Goal: Task Accomplishment & Management: Manage account settings

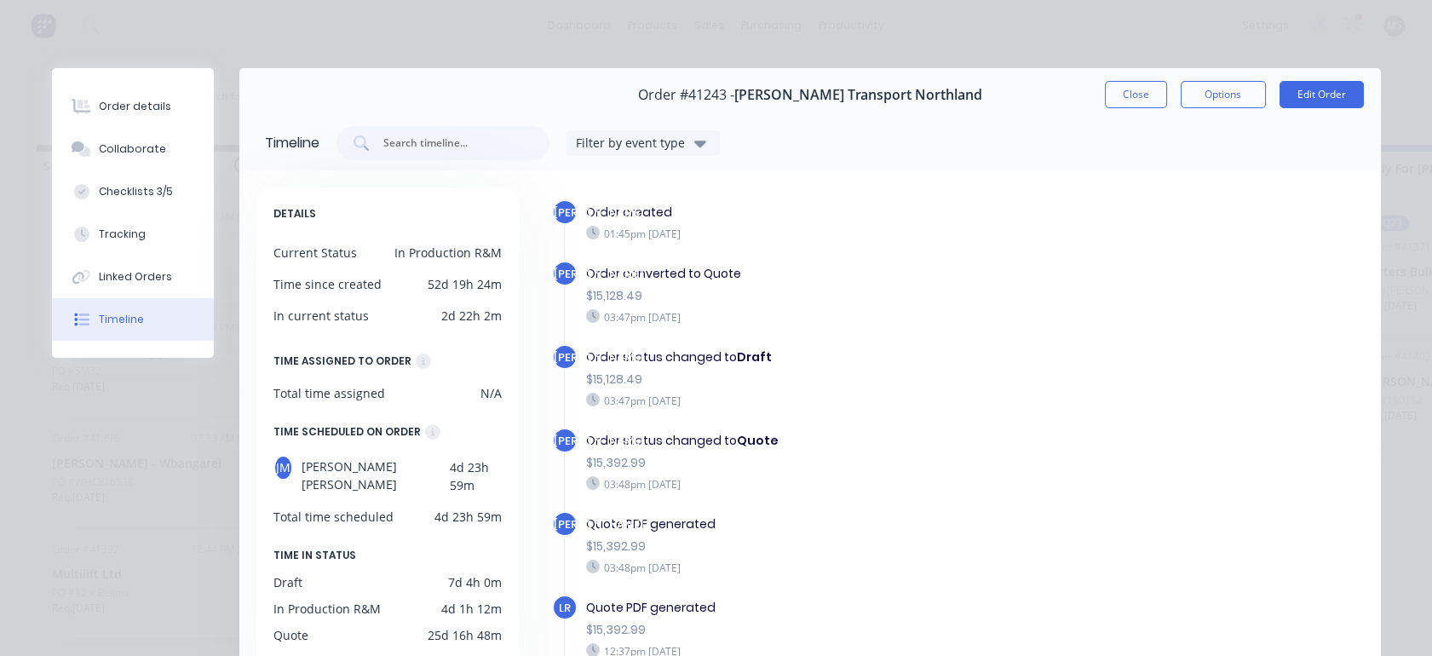
click at [1132, 102] on button "Close" at bounding box center [1136, 94] width 62 height 27
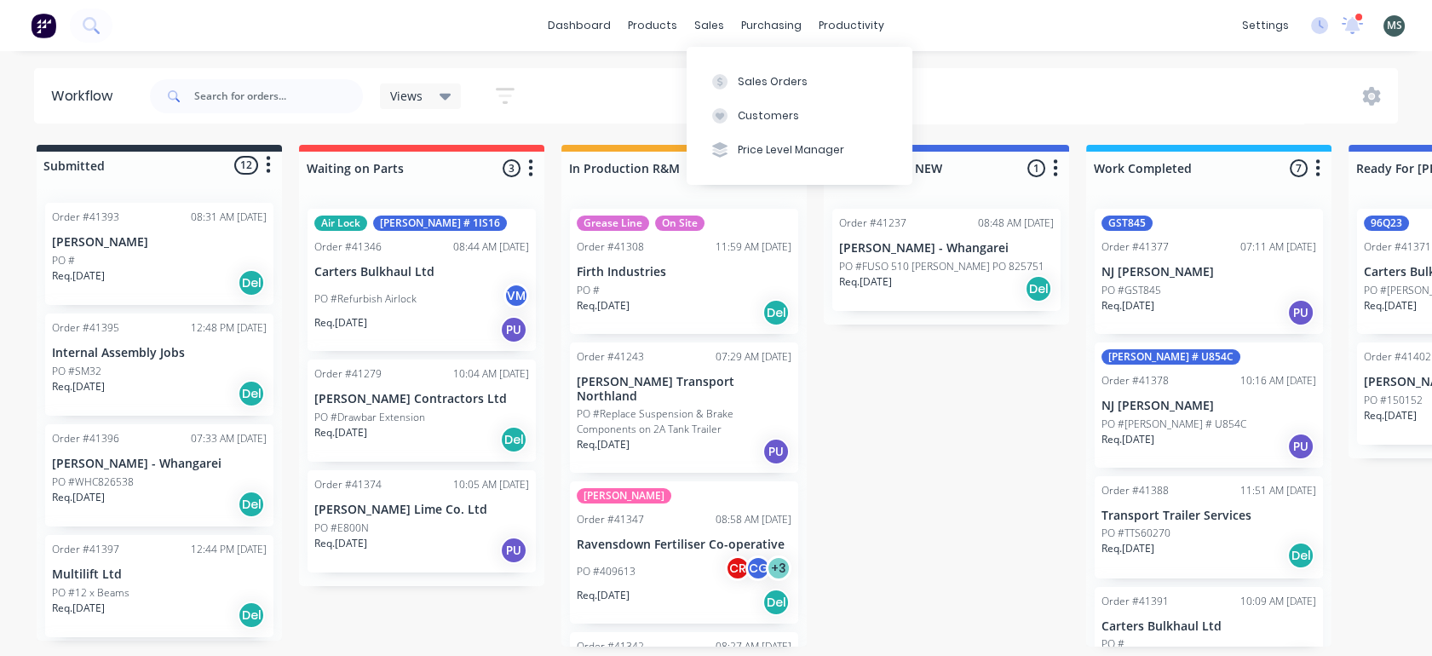
click at [760, 76] on div "Sales Orders" at bounding box center [773, 81] width 70 height 15
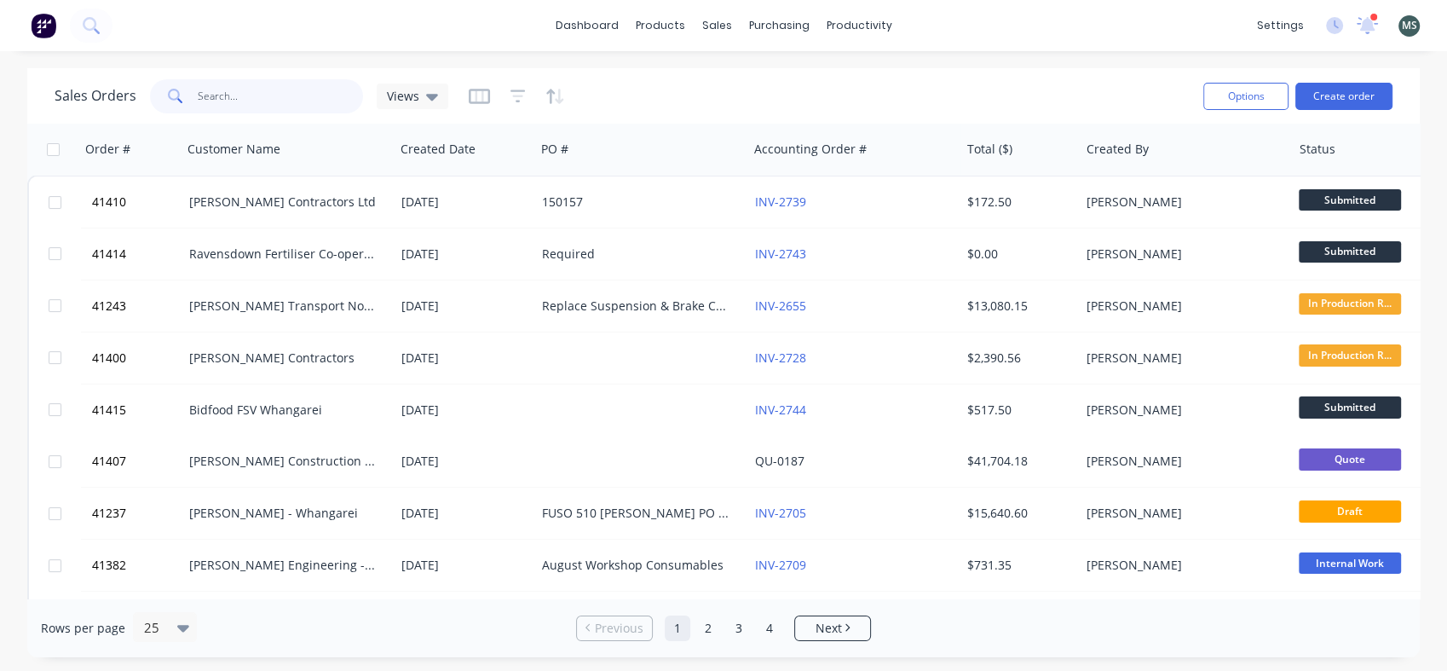
click at [245, 101] on input "text" at bounding box center [281, 96] width 166 height 34
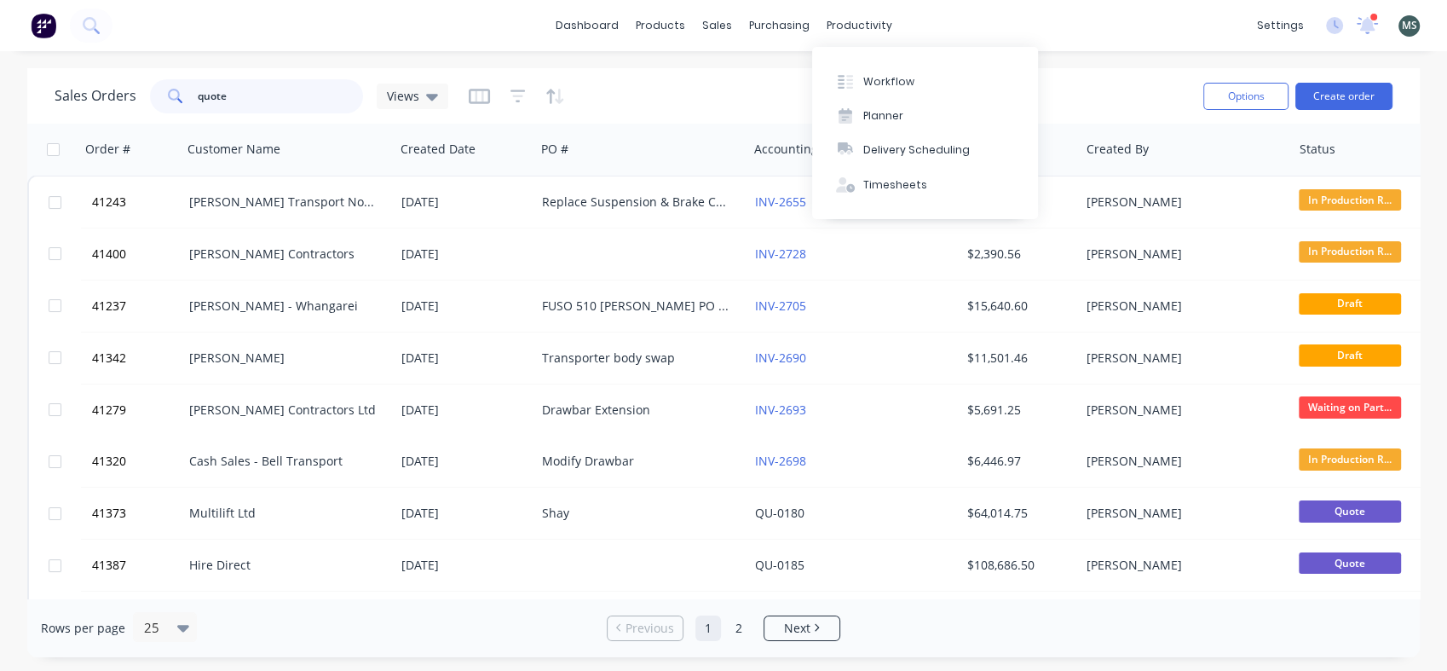
type input "quote"
click at [835, 27] on div "productivity" at bounding box center [859, 26] width 83 height 26
click at [882, 78] on div "Workflow" at bounding box center [888, 81] width 51 height 15
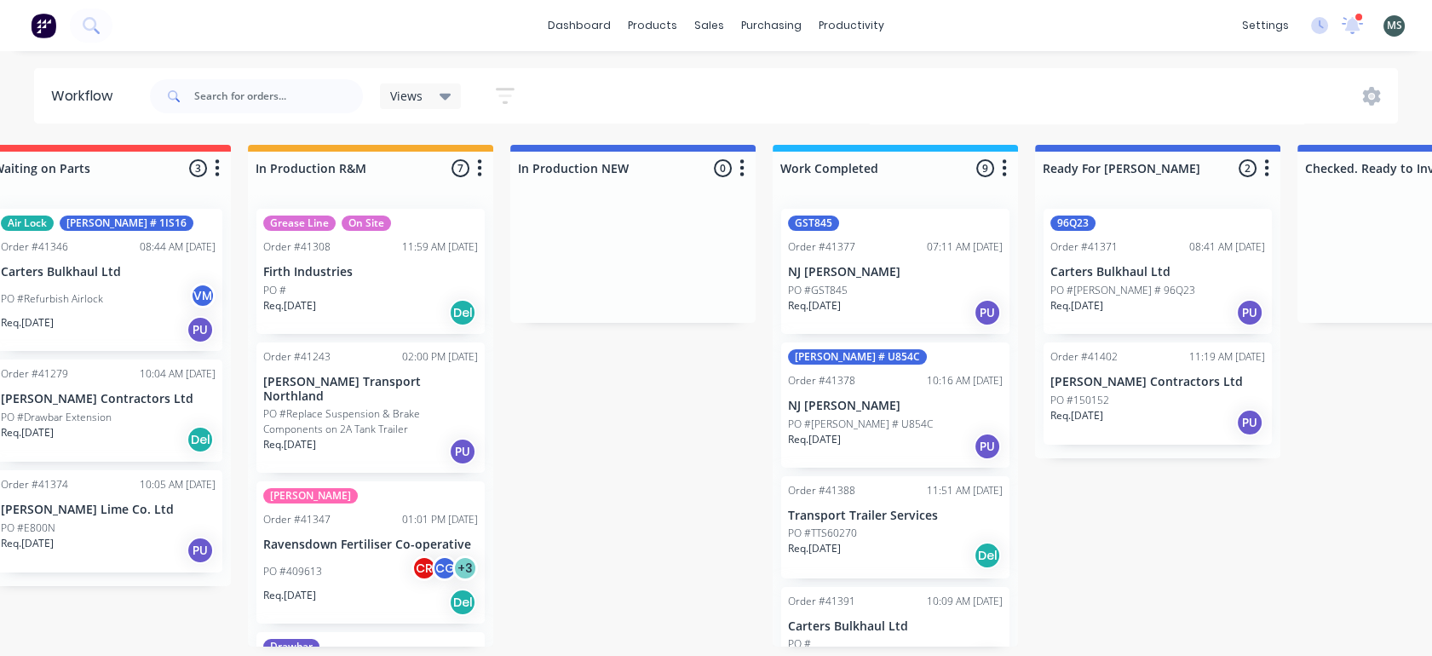
scroll to position [4, 331]
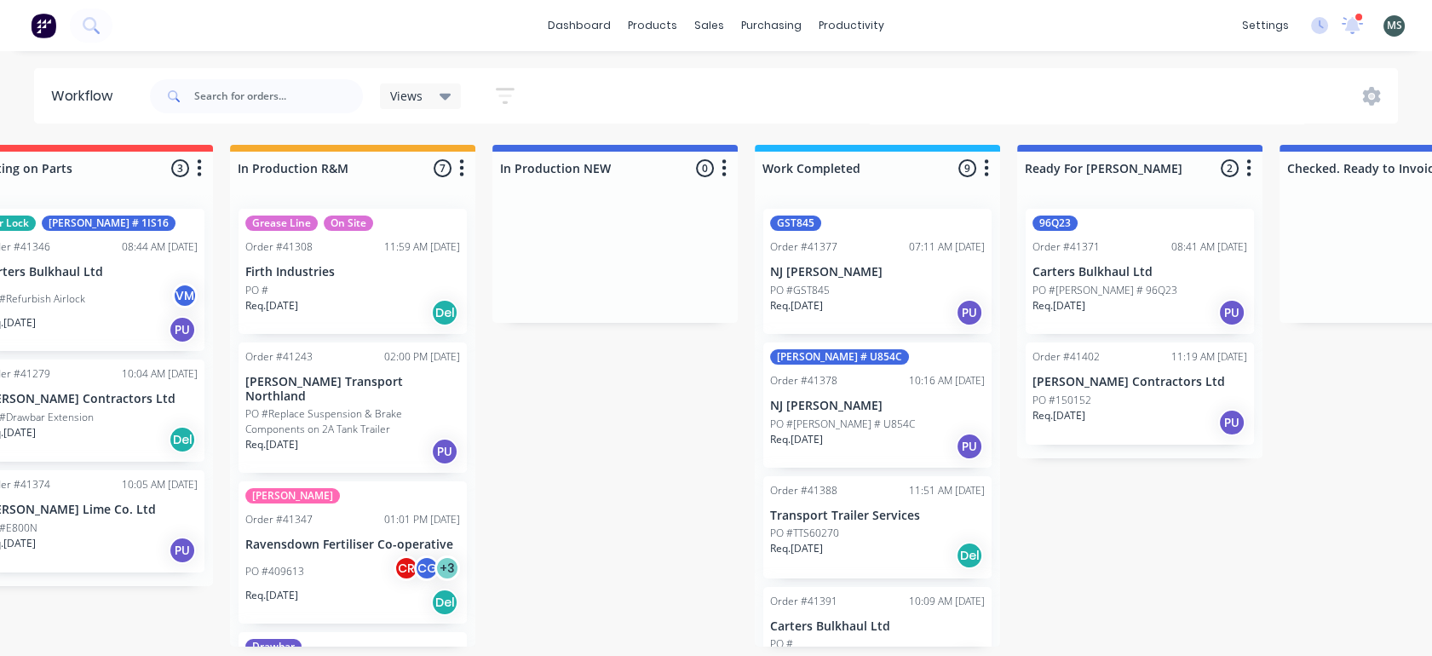
click at [1115, 393] on div "PO #150152" at bounding box center [1140, 400] width 215 height 15
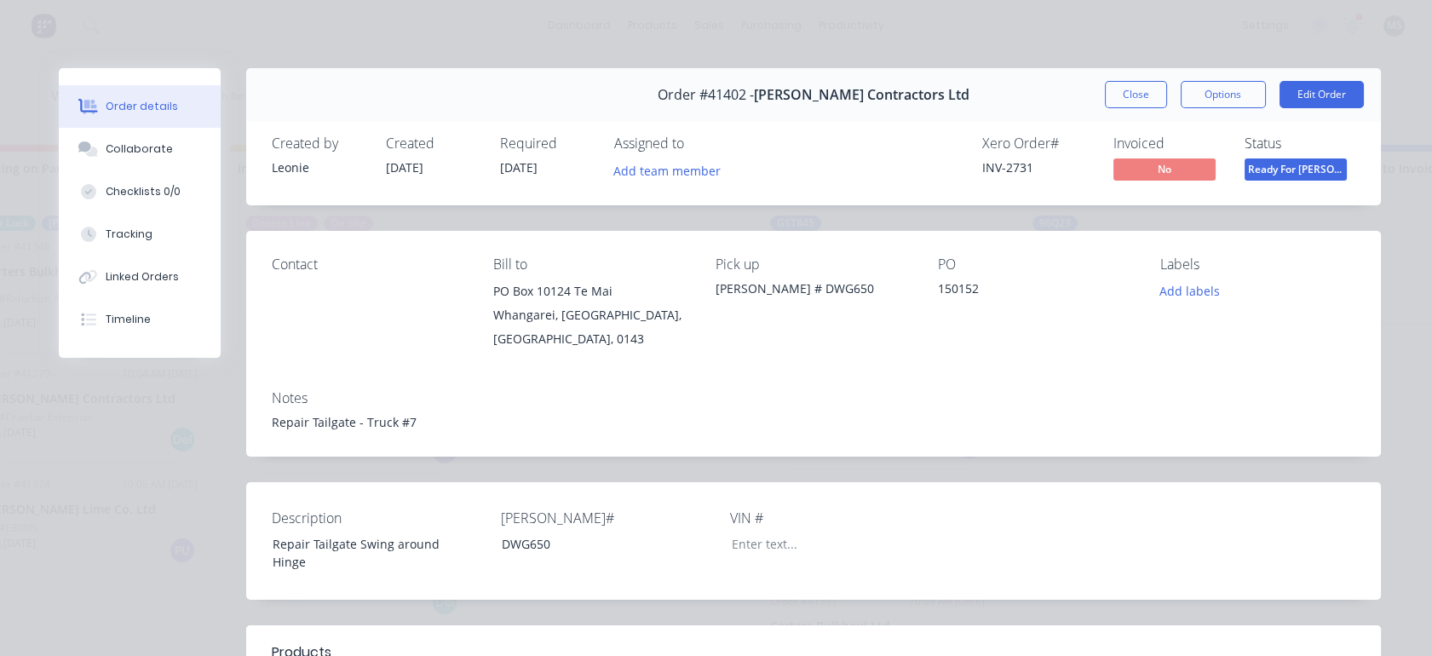
click at [1304, 95] on button "Edit Order" at bounding box center [1322, 94] width 84 height 27
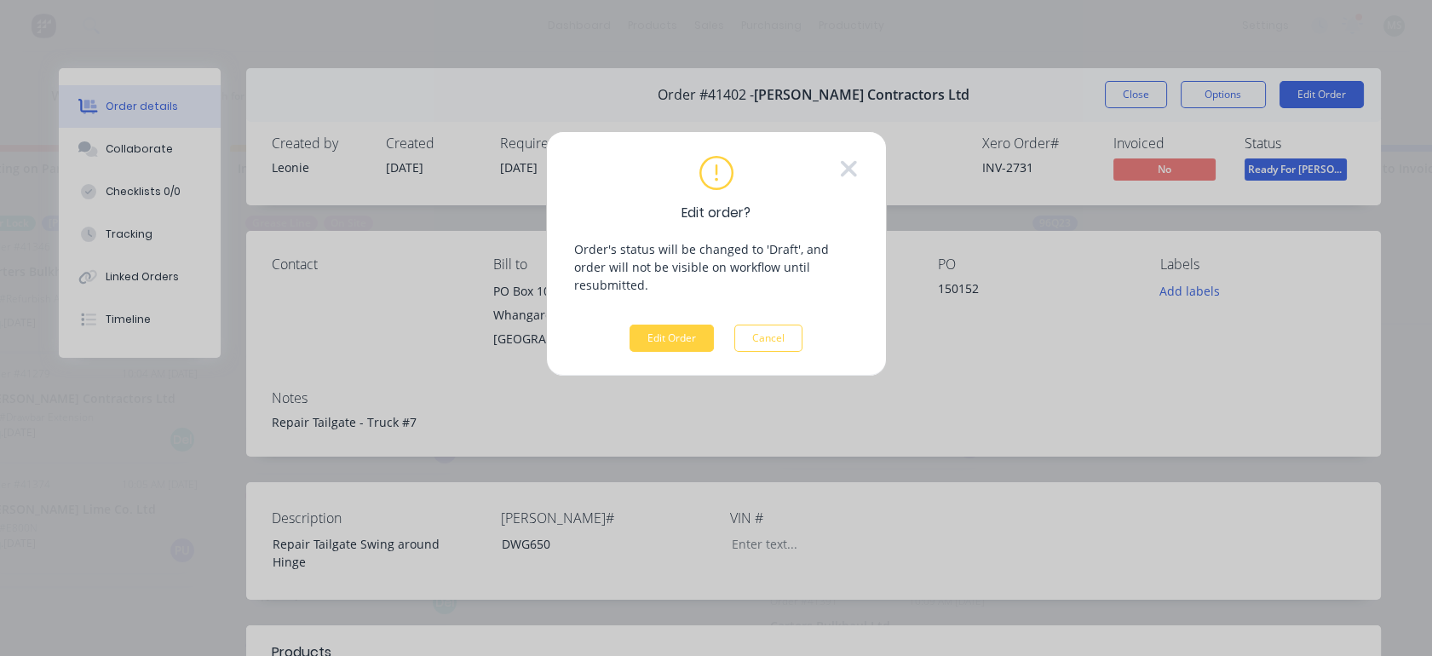
scroll to position [0, 331]
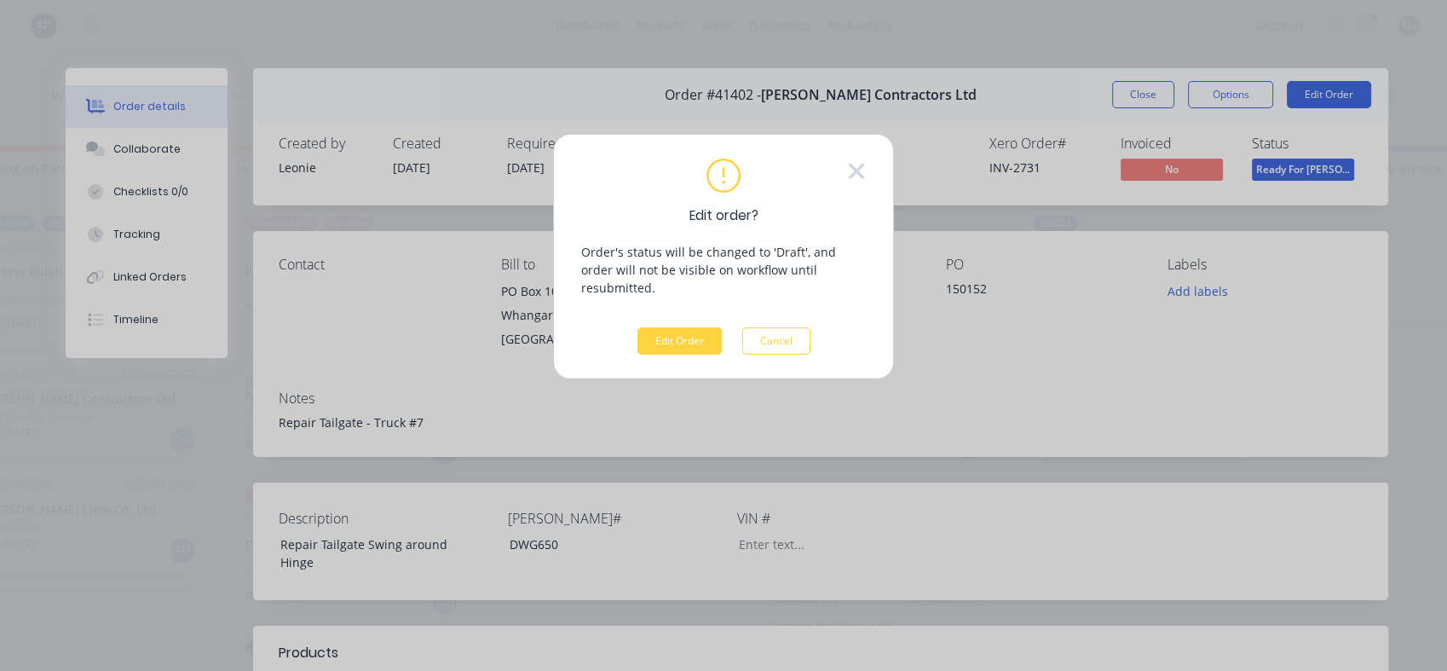
click at [698, 327] on button "Edit Order" at bounding box center [679, 340] width 84 height 27
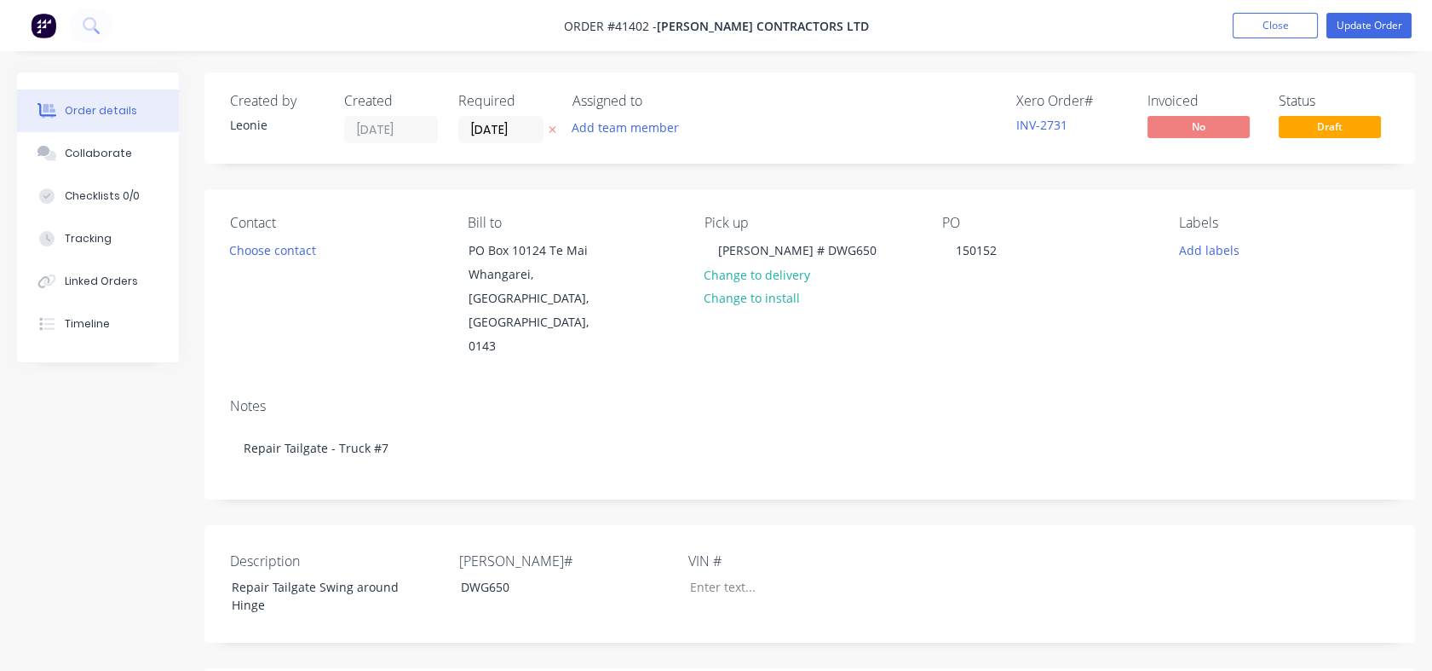
click at [260, 245] on button "Choose contact" at bounding box center [273, 249] width 105 height 23
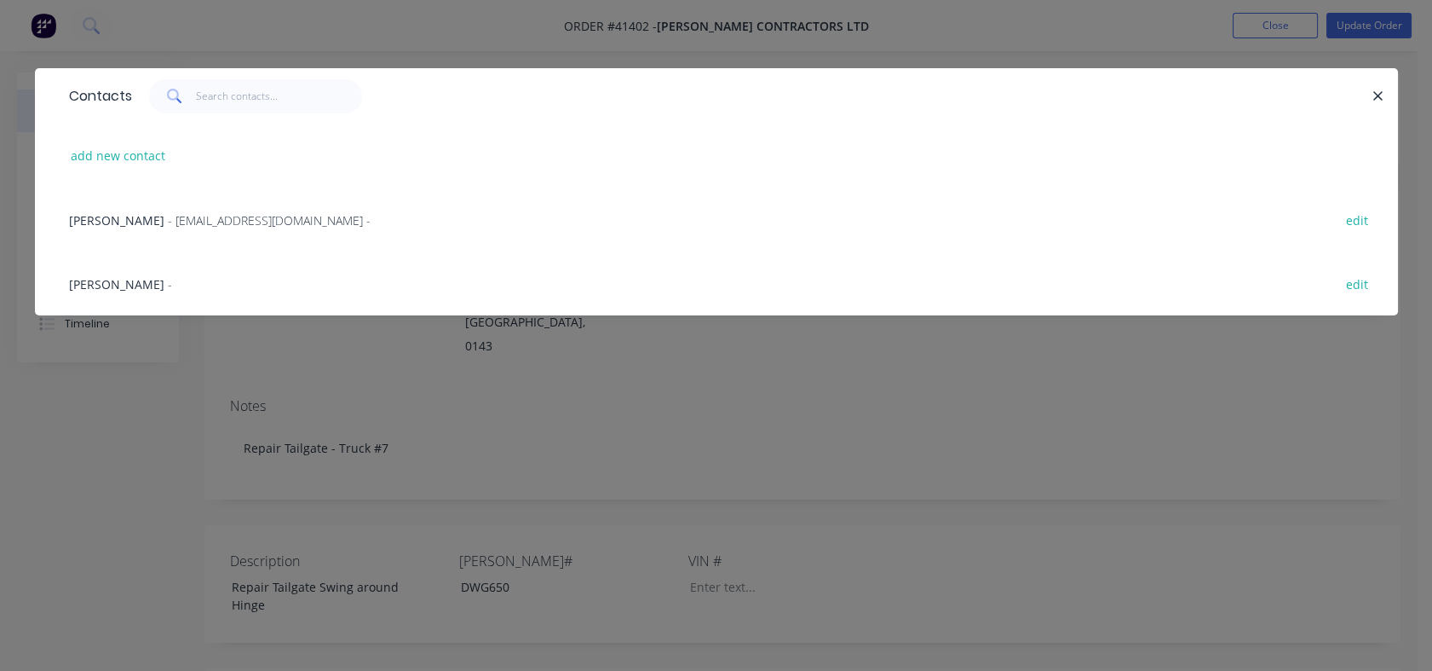
click at [239, 222] on span "- [EMAIL_ADDRESS][DOMAIN_NAME] -" at bounding box center [269, 220] width 203 height 16
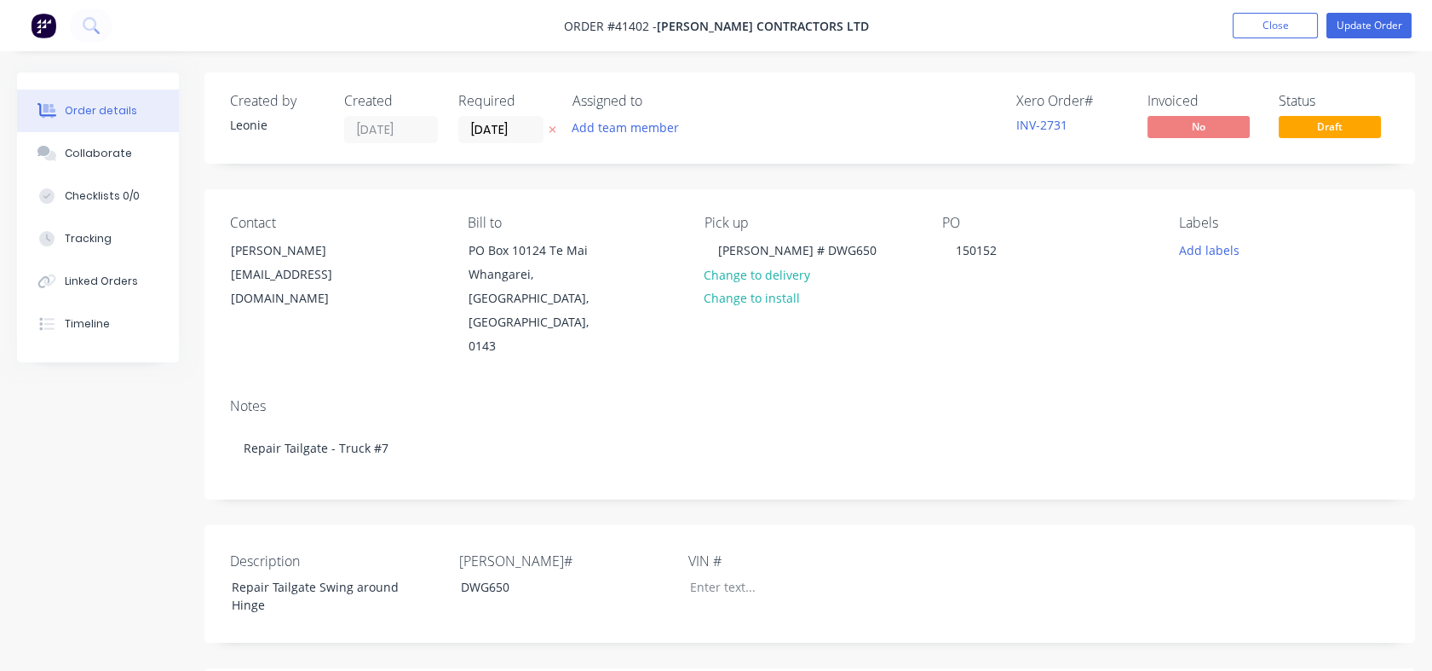
click at [89, 150] on div "Collaborate" at bounding box center [98, 153] width 67 height 15
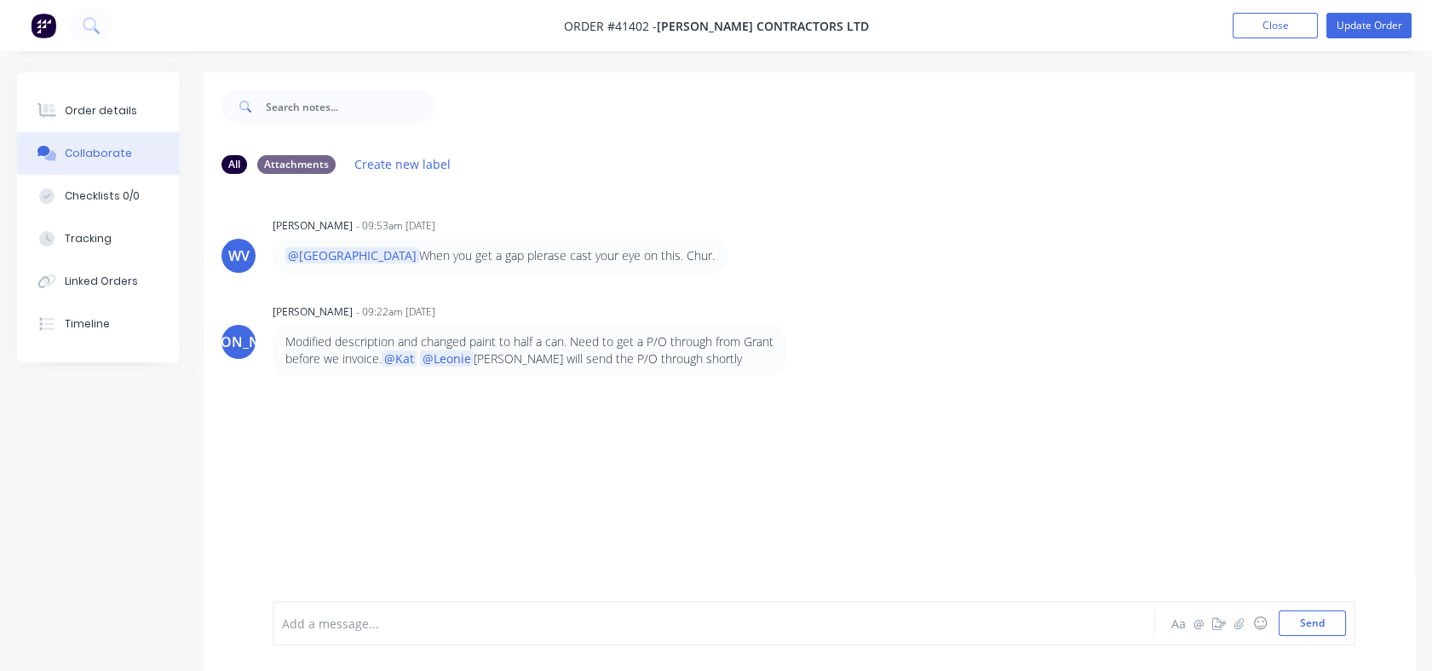
click at [88, 193] on div "Checklists 0/0" at bounding box center [102, 195] width 75 height 15
type textarea "x"
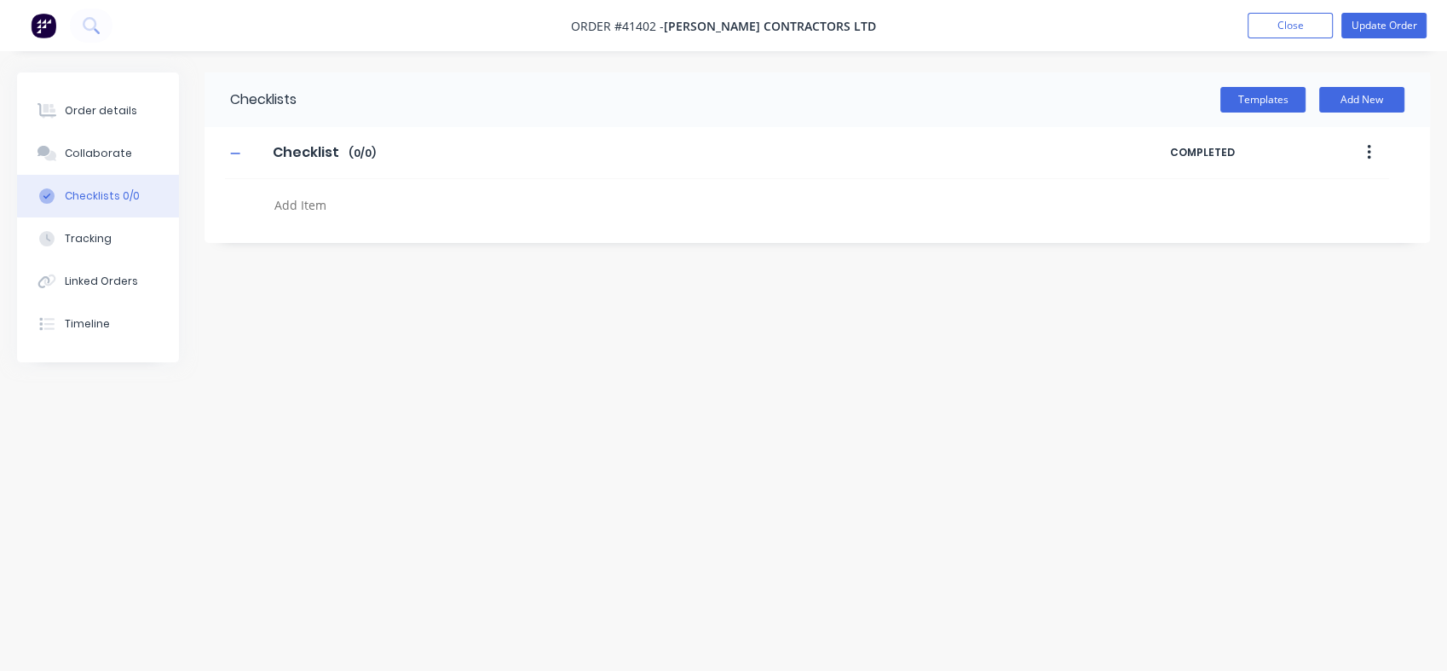
click at [88, 233] on div "Tracking" at bounding box center [88, 238] width 47 height 15
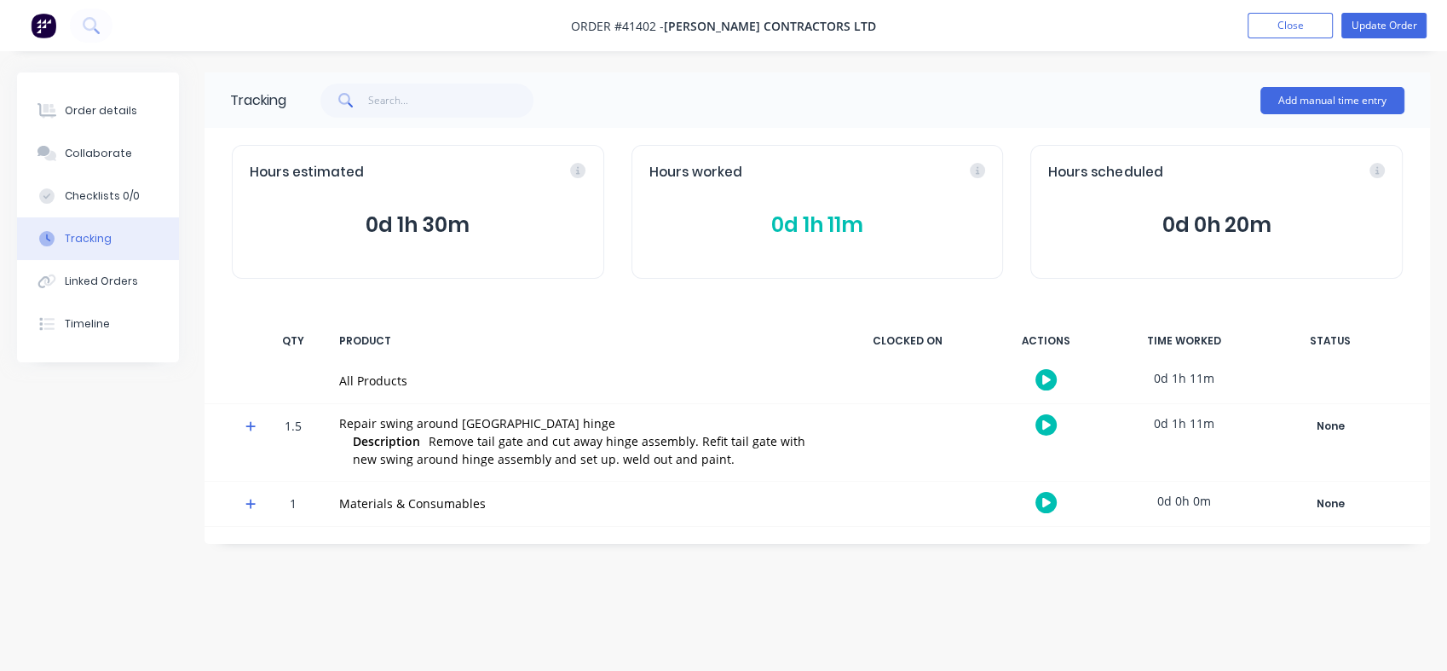
click at [90, 289] on button "Linked Orders" at bounding box center [98, 281] width 162 height 43
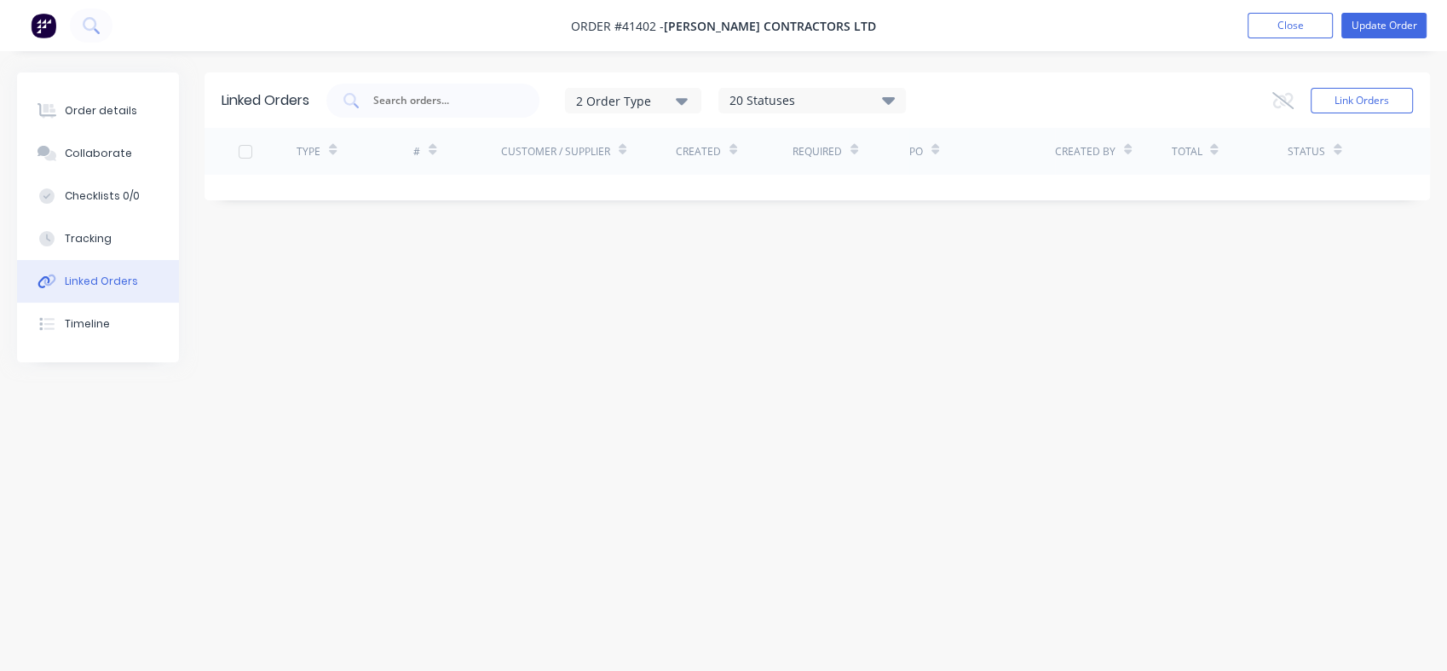
click at [90, 317] on div "Timeline" at bounding box center [87, 323] width 45 height 15
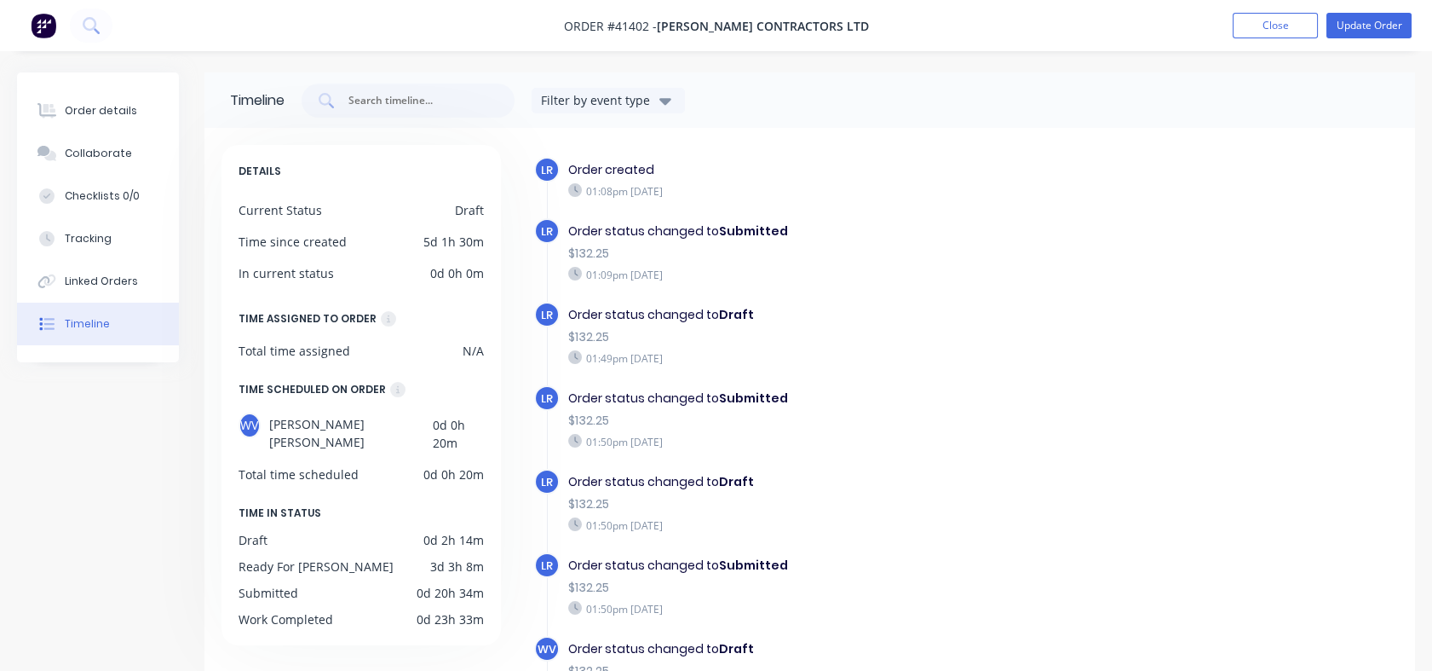
click at [82, 114] on div "Order details" at bounding box center [101, 110] width 72 height 15
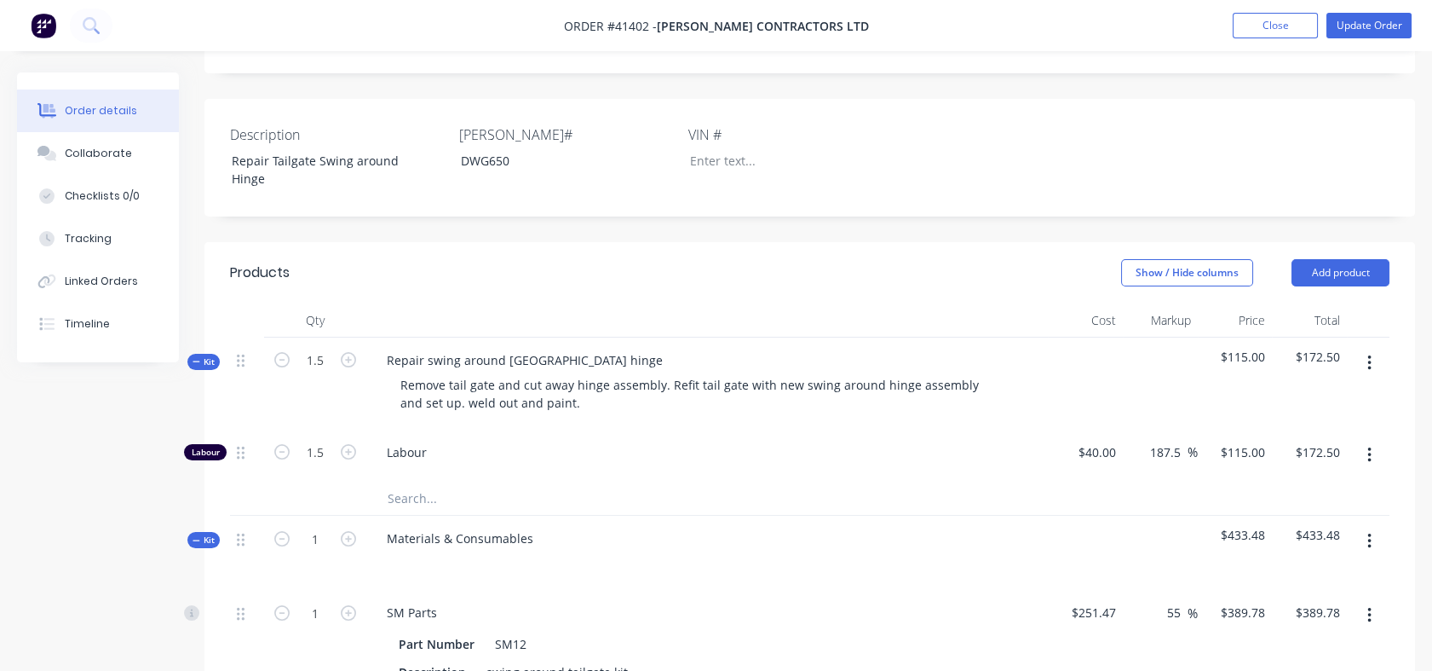
scroll to position [457, 0]
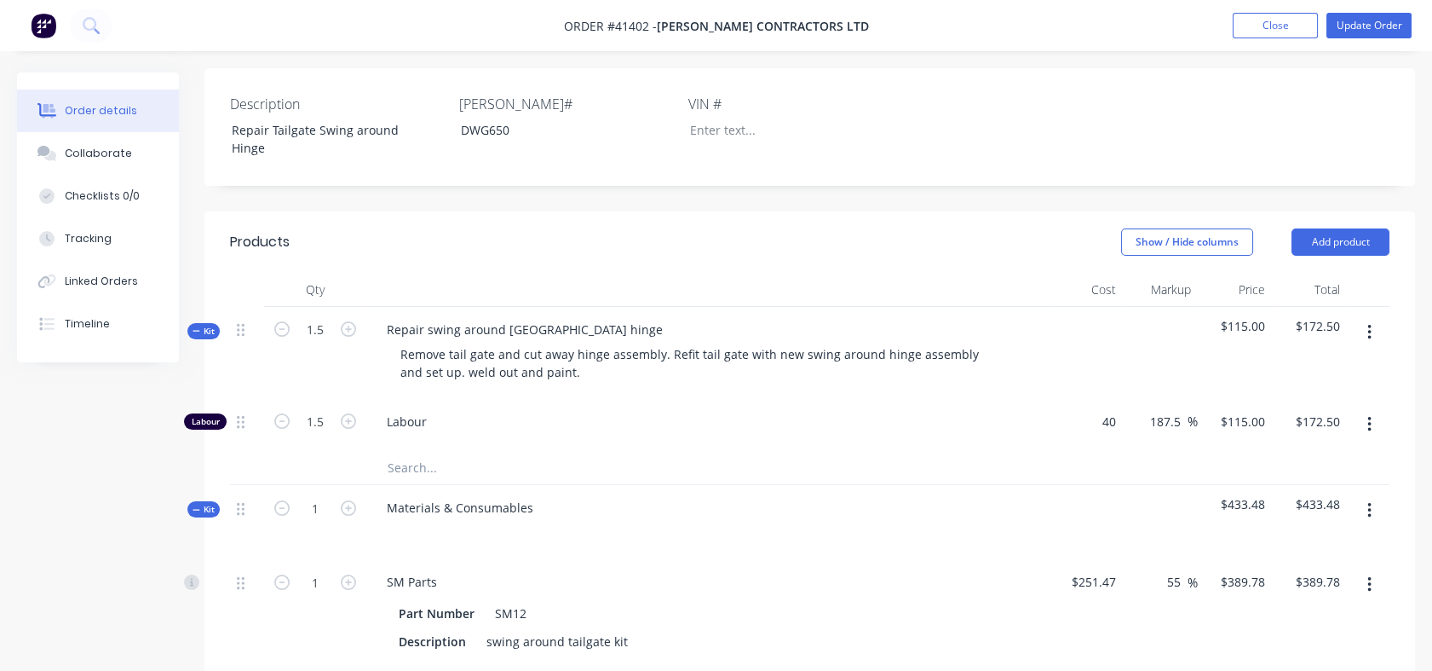
click at [1077, 399] on div "40 $40.00" at bounding box center [1085, 425] width 75 height 52
type input "$26.00"
type input "$74.75"
type input "$112.13"
click at [1170, 450] on div at bounding box center [810, 467] width 1160 height 35
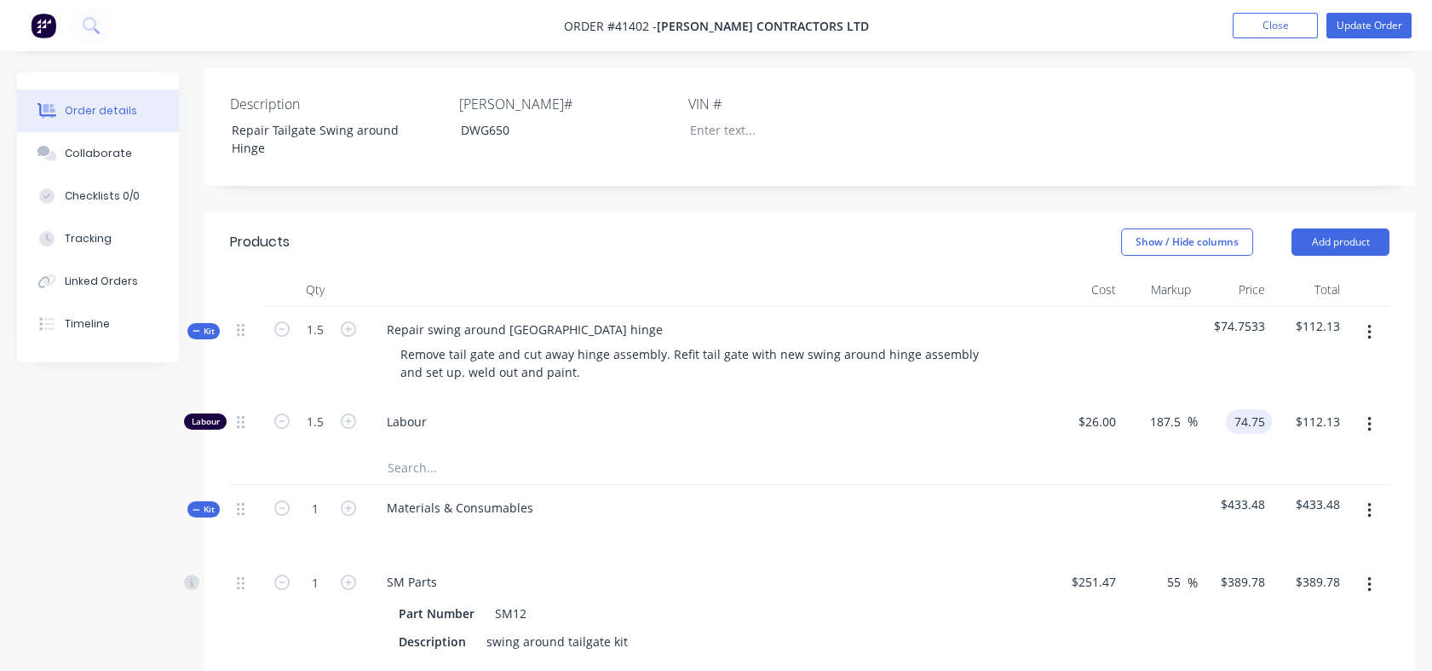
click at [1229, 409] on div "74.75 74.75" at bounding box center [1249, 421] width 46 height 25
type input "115"
type input "342.31"
type input "$115.00"
type input "$172.50"
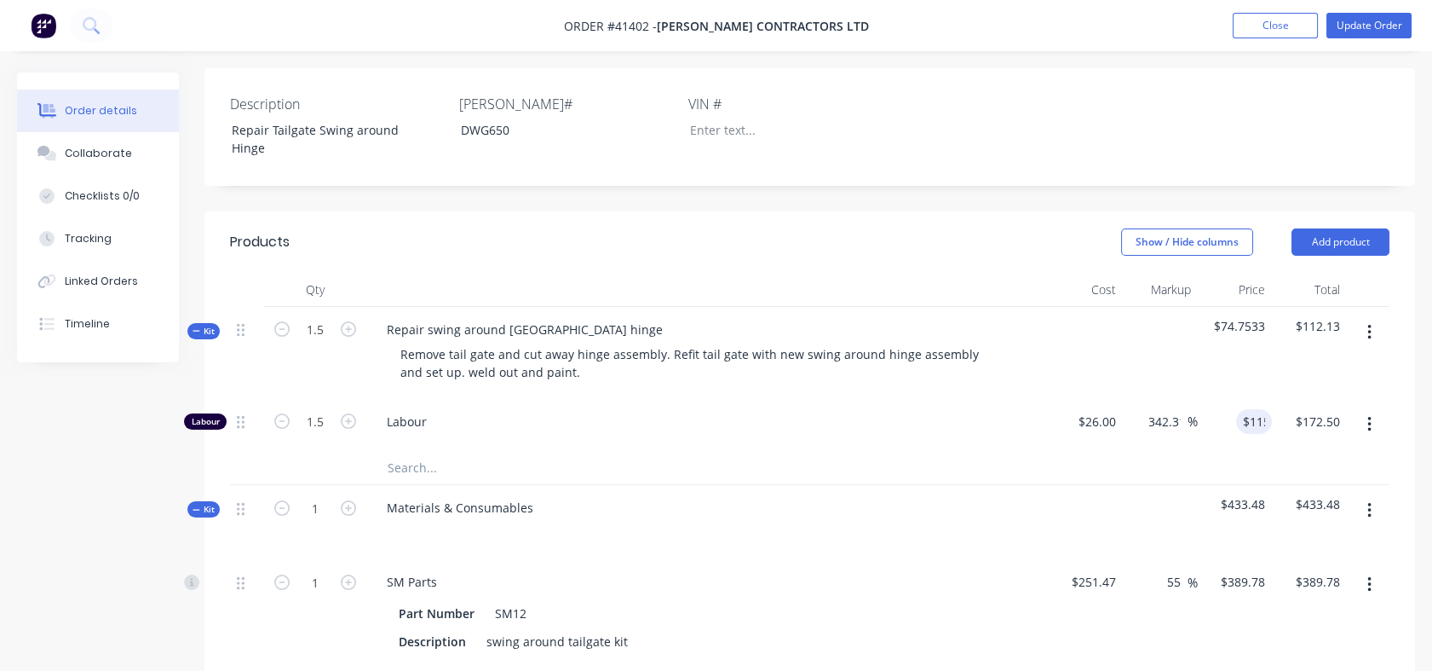
click at [1194, 450] on div at bounding box center [810, 467] width 1160 height 35
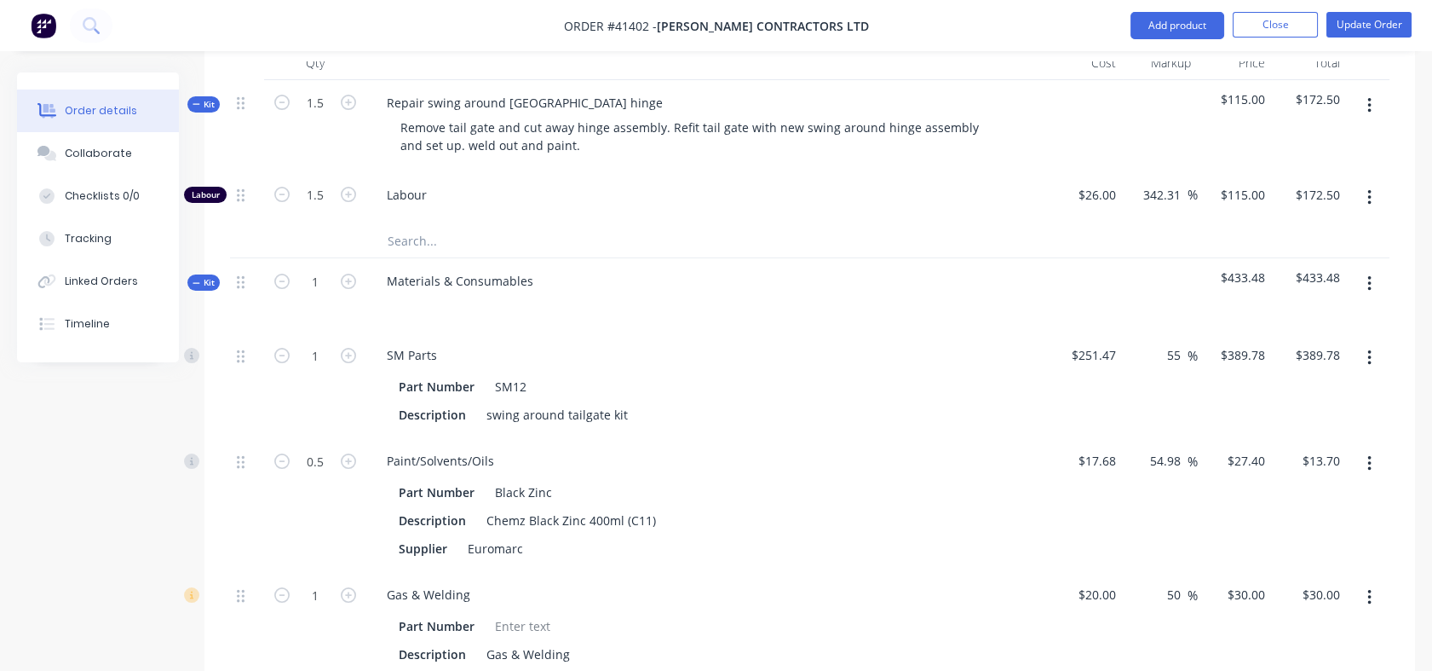
scroll to position [675, 0]
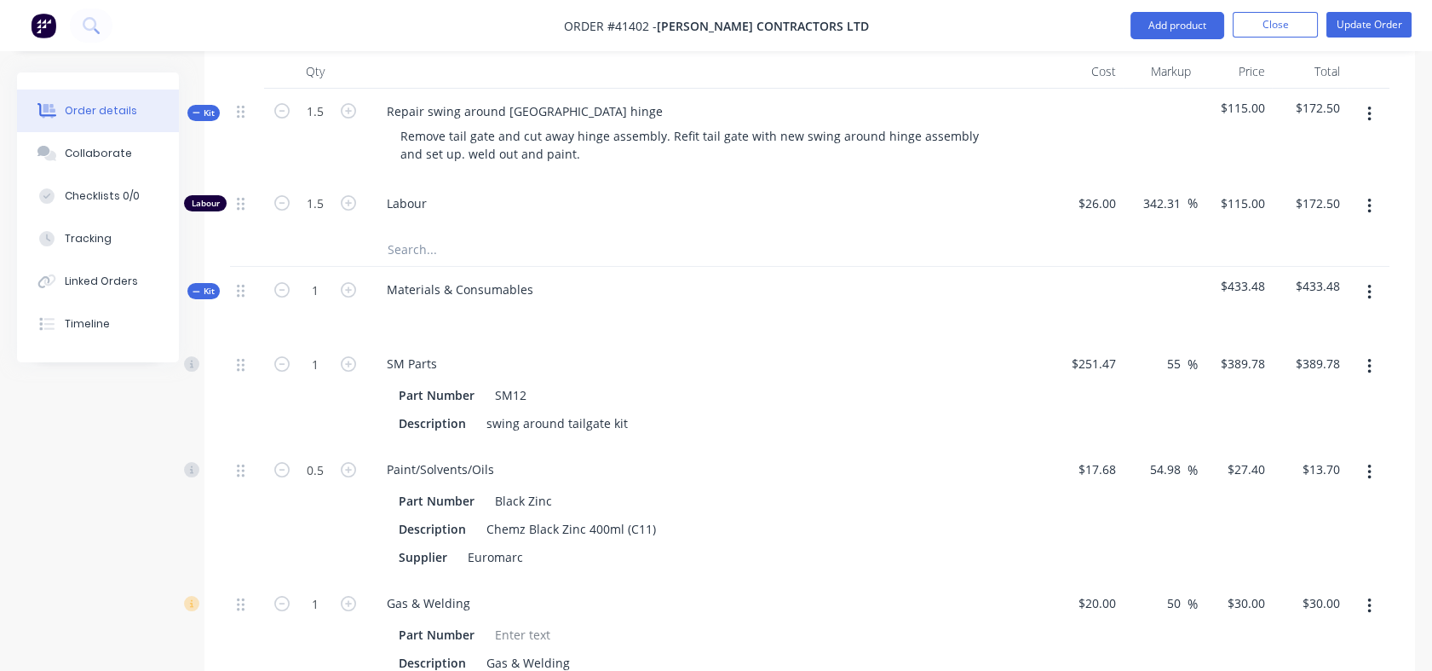
click at [1166, 351] on input "55" at bounding box center [1177, 363] width 22 height 25
drag, startPoint x: 1166, startPoint y: 314, endPoint x: 1182, endPoint y: 314, distance: 16.2
click at [1182, 351] on input "55" at bounding box center [1177, 363] width 22 height 25
type input "80"
type input "$452.646"
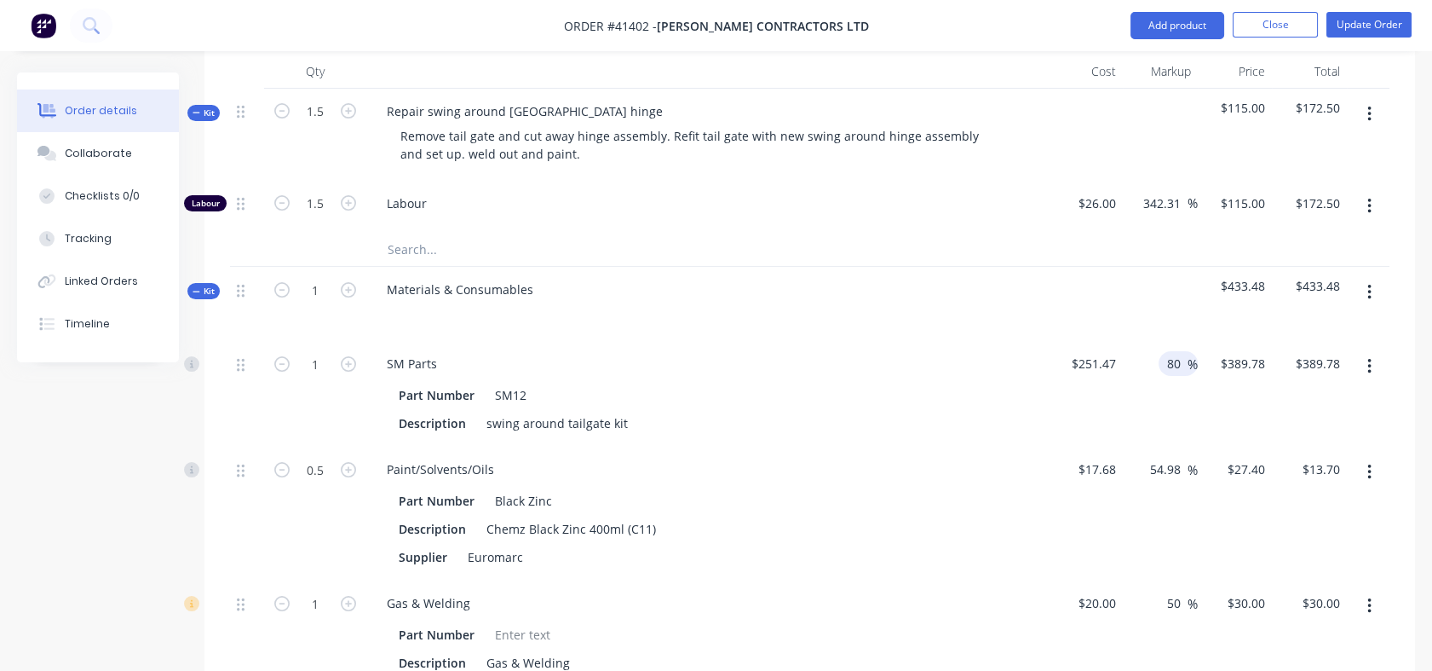
type input "$452.65"
click at [1149, 457] on input "54.98" at bounding box center [1168, 469] width 39 height 25
drag, startPoint x: 1149, startPoint y: 421, endPoint x: 1175, endPoint y: 423, distance: 26.5
click at [1175, 457] on input "54.98" at bounding box center [1168, 469] width 39 height 25
type input "80"
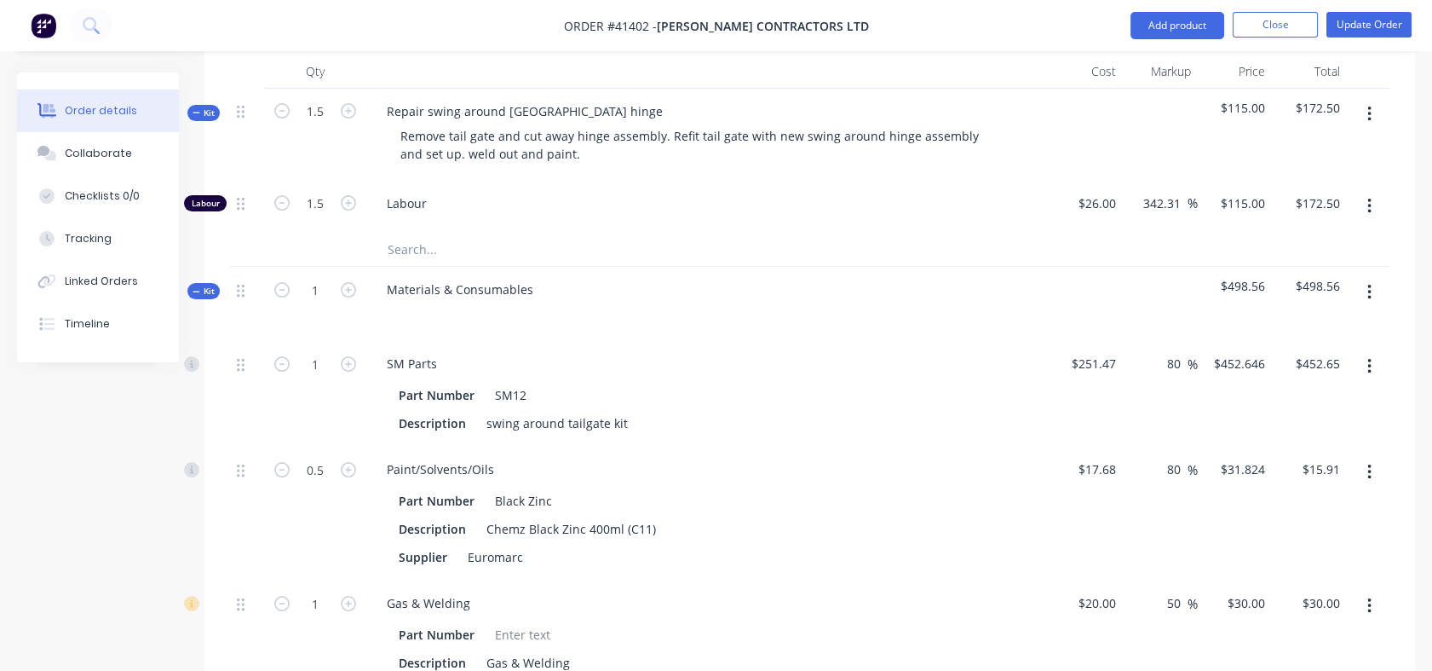
type input "$31.824"
type input "$15.91"
click at [1166, 590] on div "50 50" at bounding box center [1177, 602] width 22 height 25
click at [1166, 590] on input "50" at bounding box center [1177, 602] width 22 height 25
drag, startPoint x: 1166, startPoint y: 557, endPoint x: 1186, endPoint y: 556, distance: 20.5
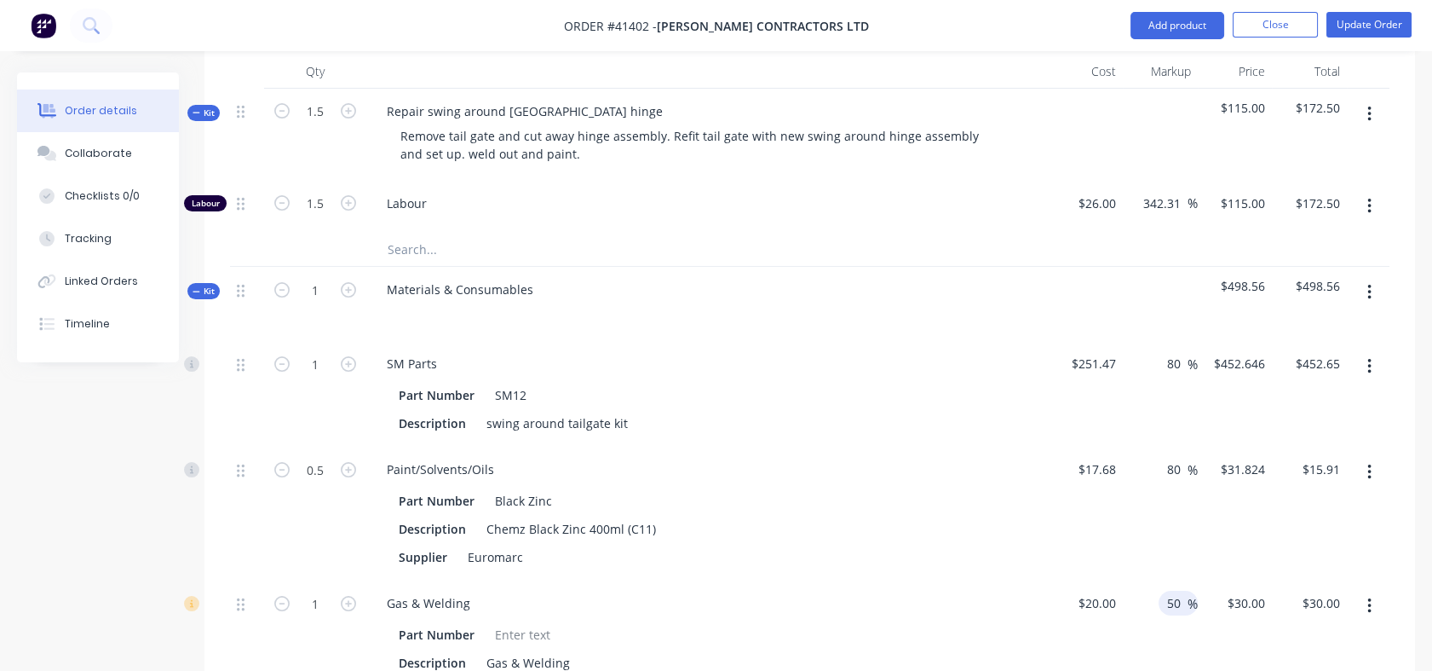
click at [1186, 590] on input "50" at bounding box center [1177, 602] width 22 height 25
type input "80"
type input "$36.00"
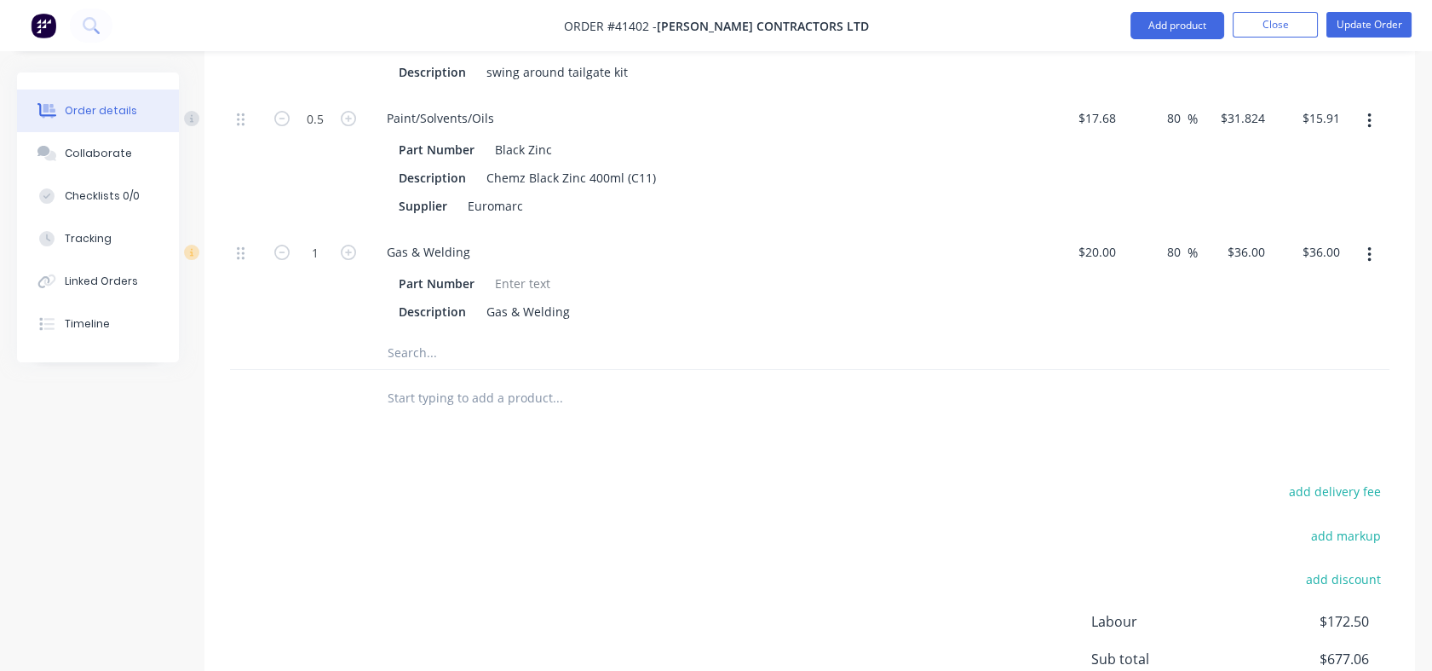
scroll to position [1166, 0]
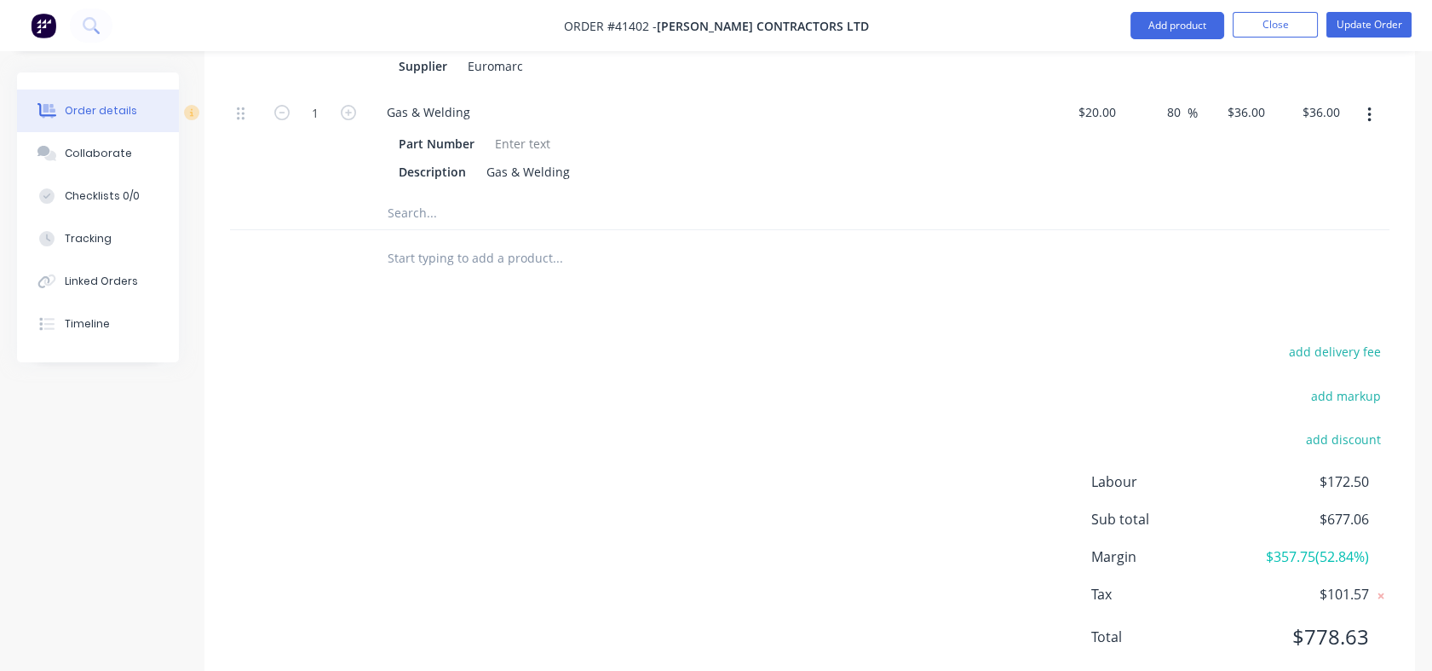
click at [1208, 428] on div "add discount" at bounding box center [1283, 449] width 213 height 43
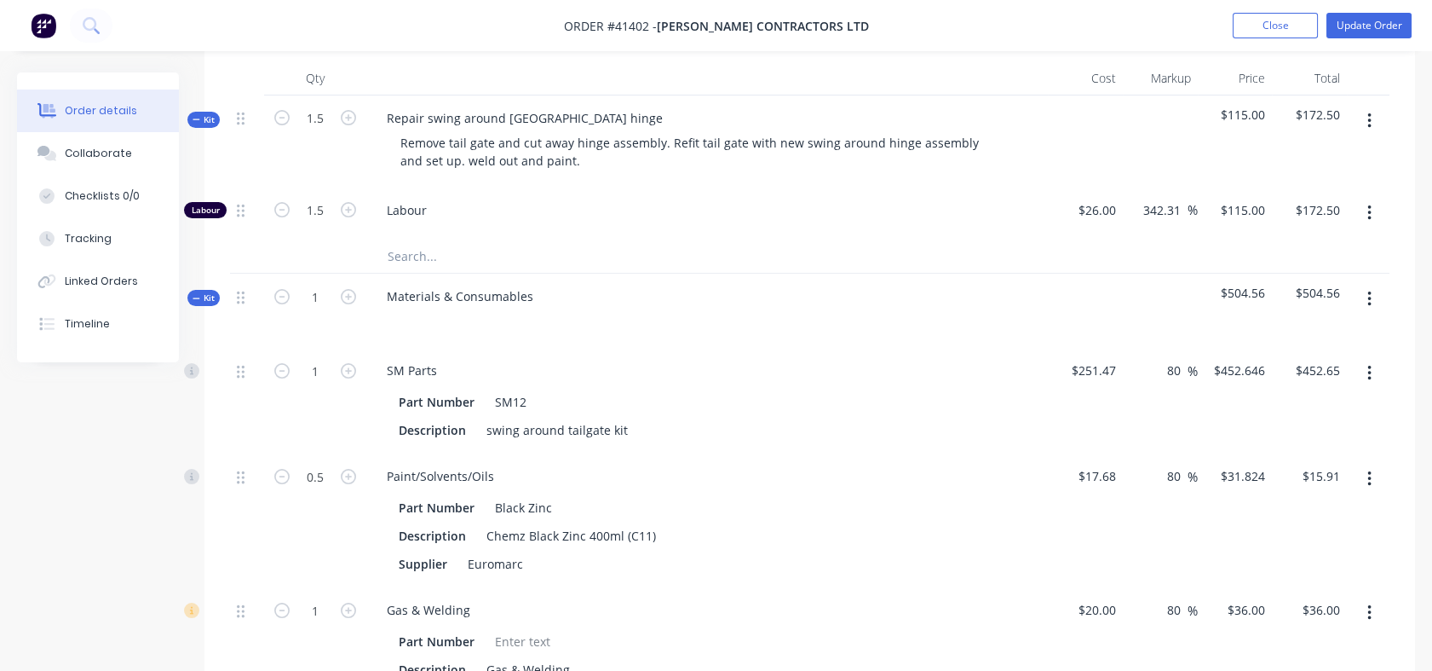
scroll to position [590, 0]
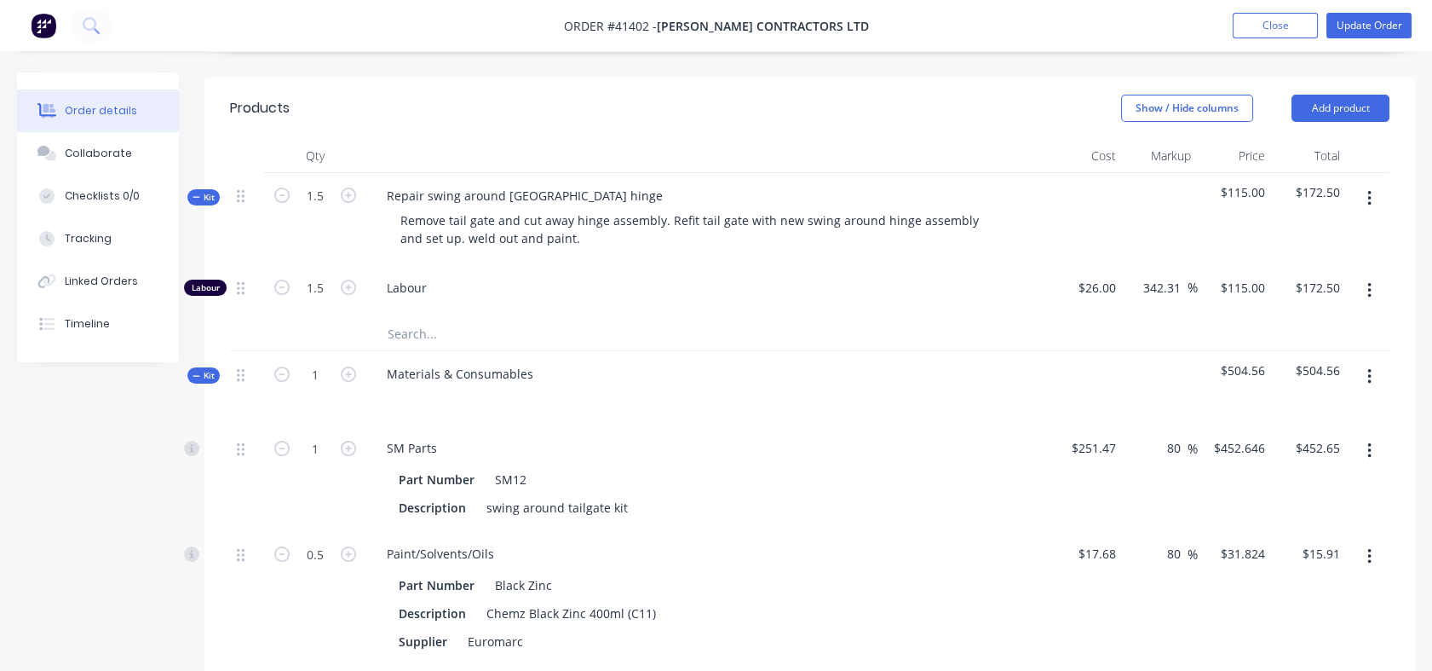
click at [1166, 435] on input "80" at bounding box center [1177, 447] width 22 height 25
drag, startPoint x: 1166, startPoint y: 397, endPoint x: 1178, endPoint y: 395, distance: 12.1
click at [1178, 435] on input "80" at bounding box center [1177, 447] width 22 height 25
type input "100"
type input "$502.94"
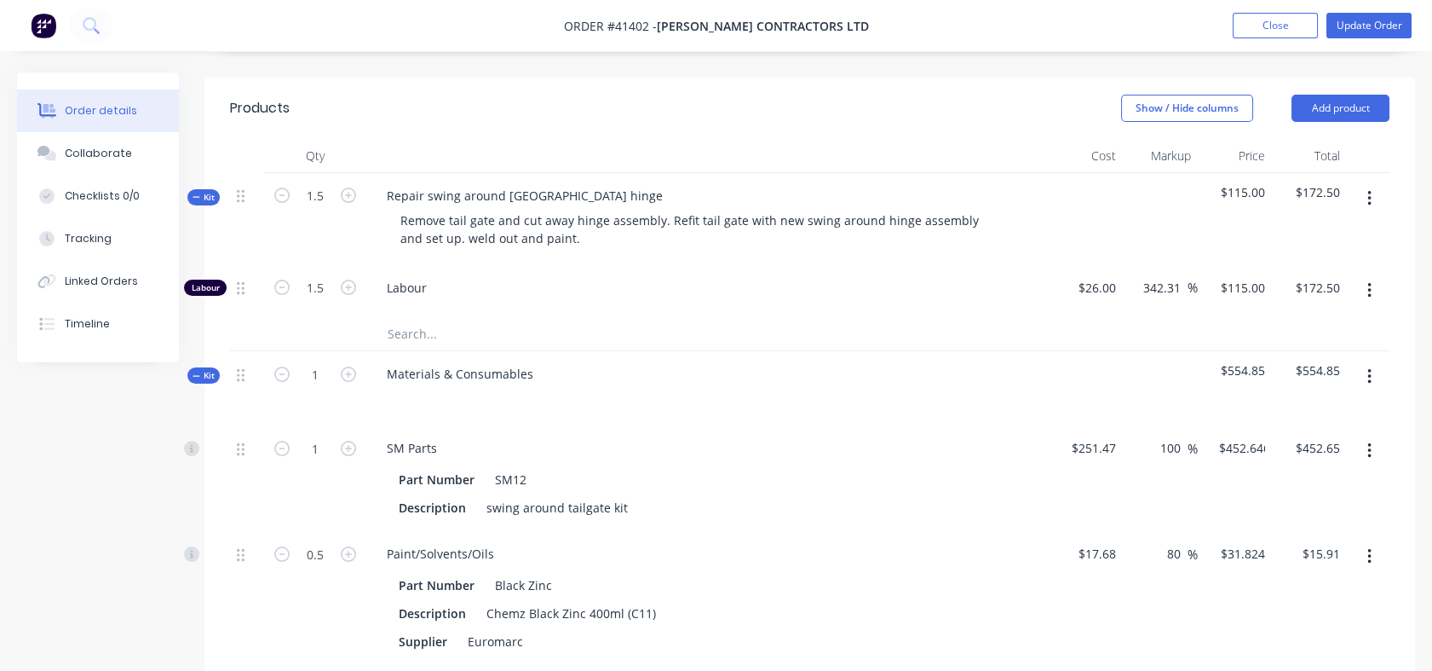
type input "$502.94"
click at [1162, 541] on div "80 80 %" at bounding box center [1178, 553] width 39 height 25
click at [1167, 541] on input "80" at bounding box center [1177, 553] width 22 height 25
drag, startPoint x: 1167, startPoint y: 512, endPoint x: 1182, endPoint y: 512, distance: 15.3
click at [1182, 541] on input "80" at bounding box center [1177, 553] width 22 height 25
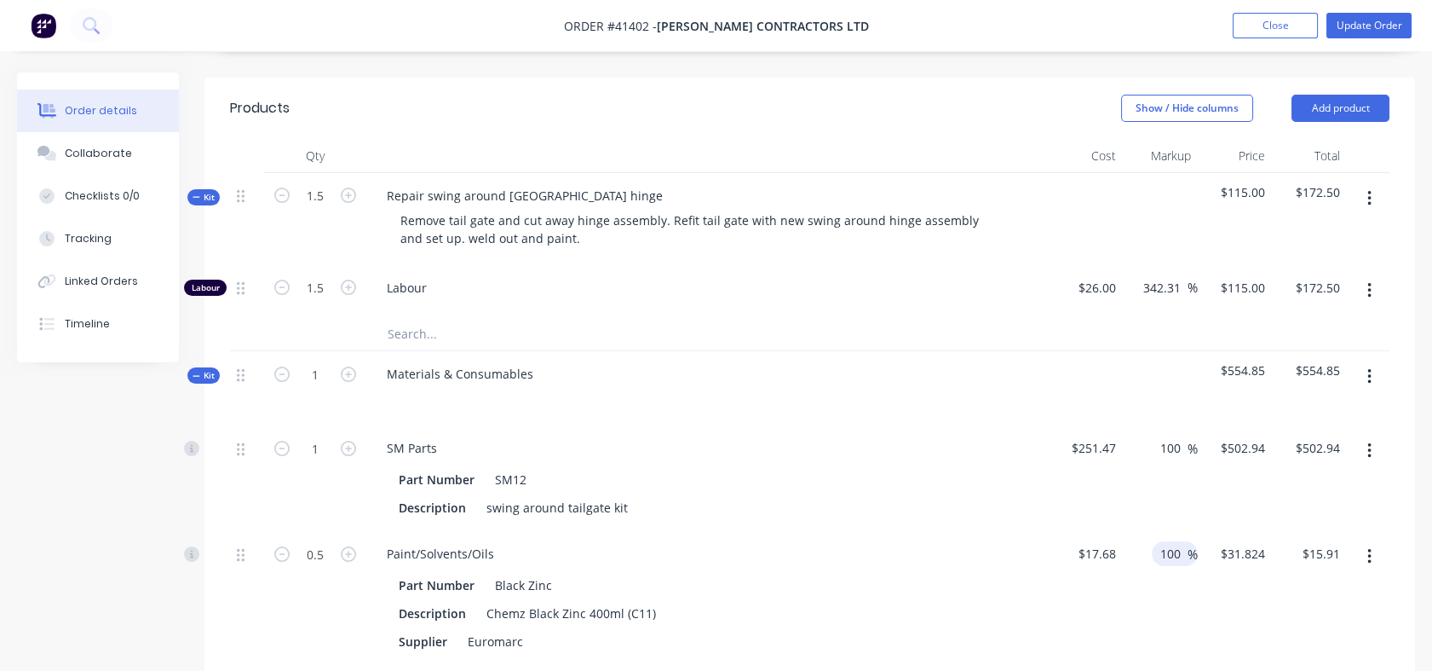
type input "100"
type input "$35.36"
type input "$17.68"
click at [1174, 597] on div "100 100 %" at bounding box center [1160, 598] width 75 height 134
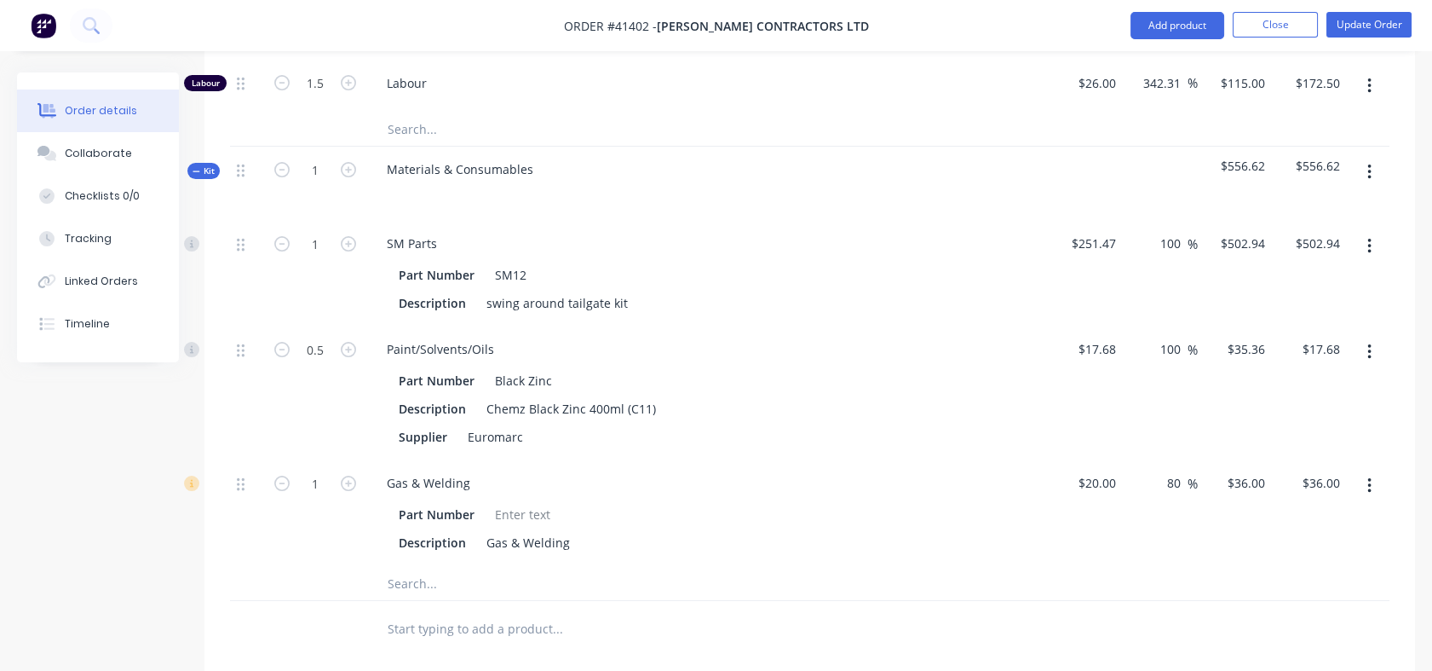
scroll to position [838, 0]
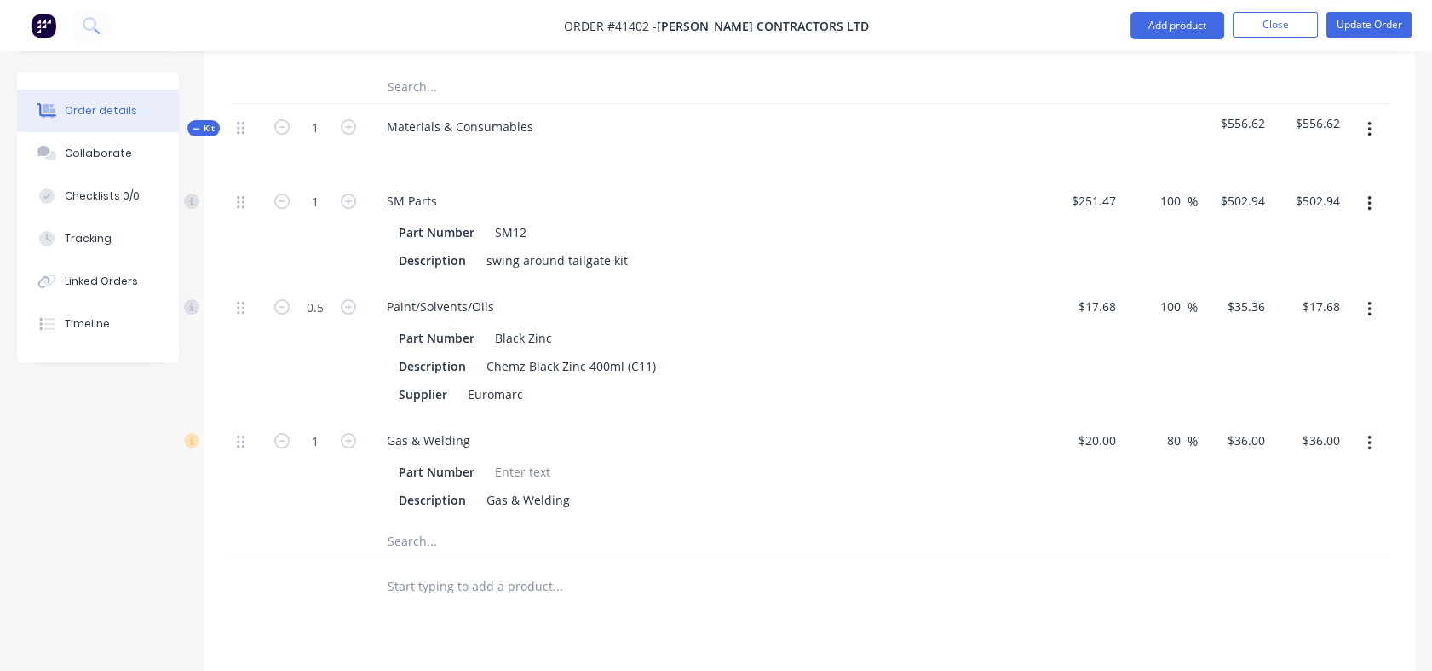
click at [1172, 428] on input "80" at bounding box center [1177, 440] width 22 height 25
drag, startPoint x: 1167, startPoint y: 392, endPoint x: 1179, endPoint y: 395, distance: 13.0
click at [1179, 428] on input "80" at bounding box center [1177, 440] width 22 height 25
type input "100"
type input "$40.00"
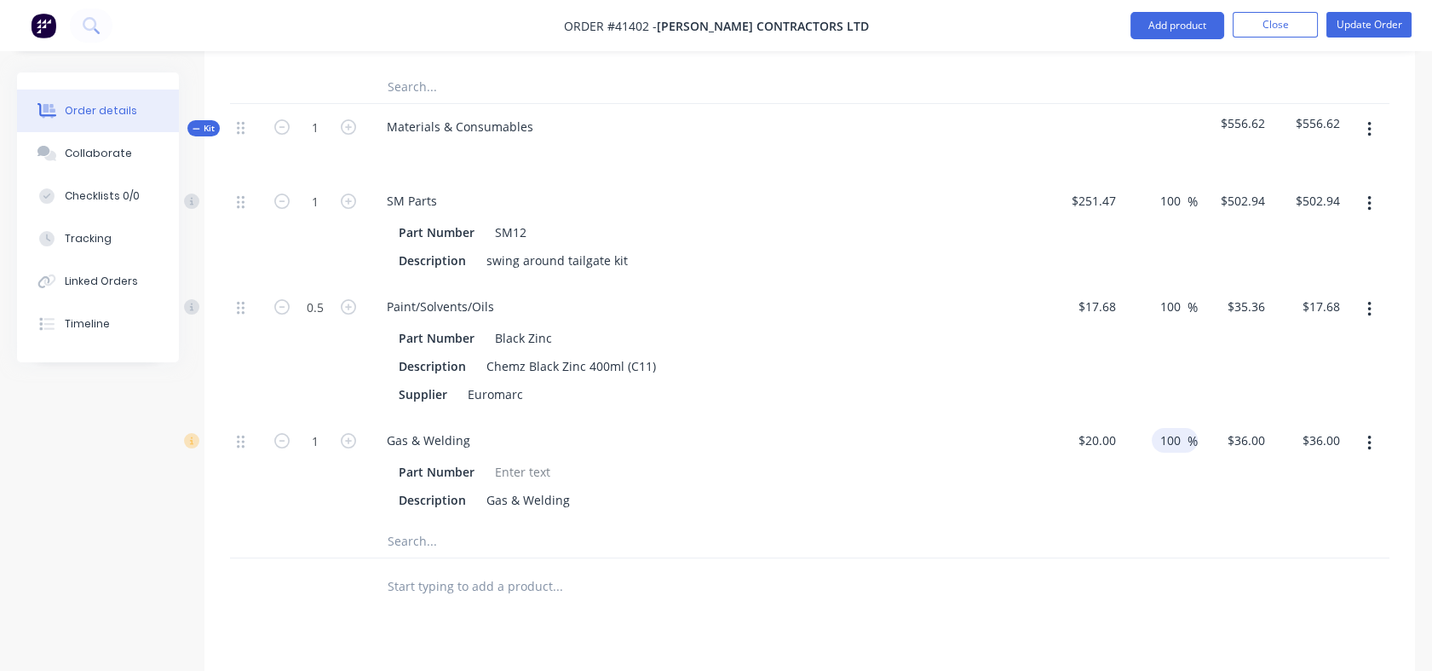
type input "$40.00"
click at [1158, 523] on div at bounding box center [810, 540] width 1160 height 35
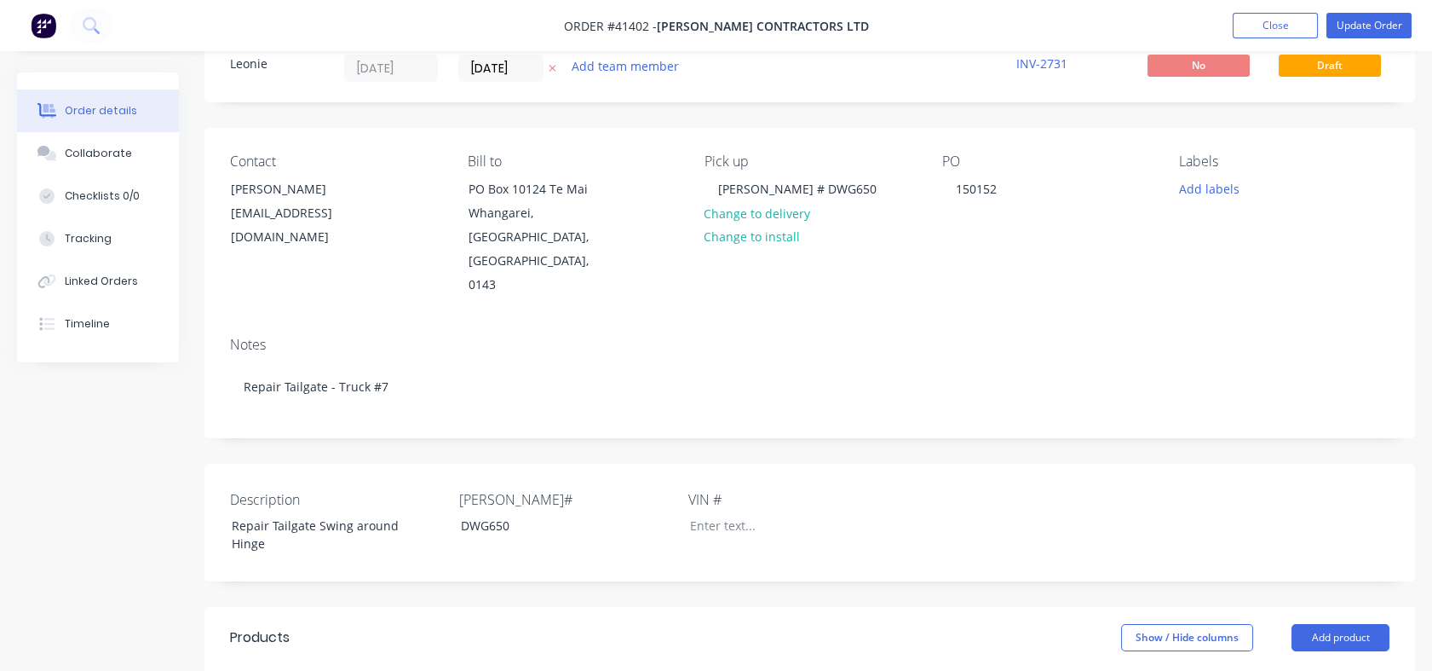
scroll to position [34, 0]
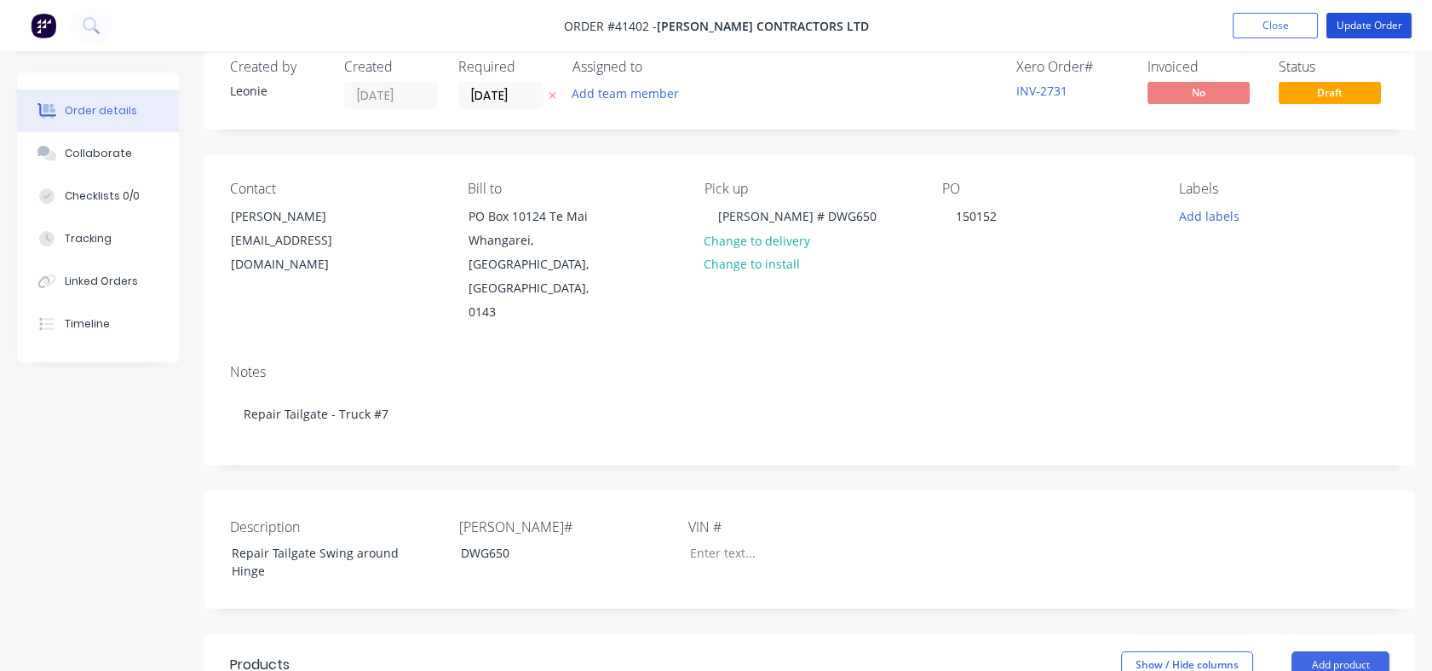
click at [1367, 30] on button "Update Order" at bounding box center [1369, 26] width 85 height 26
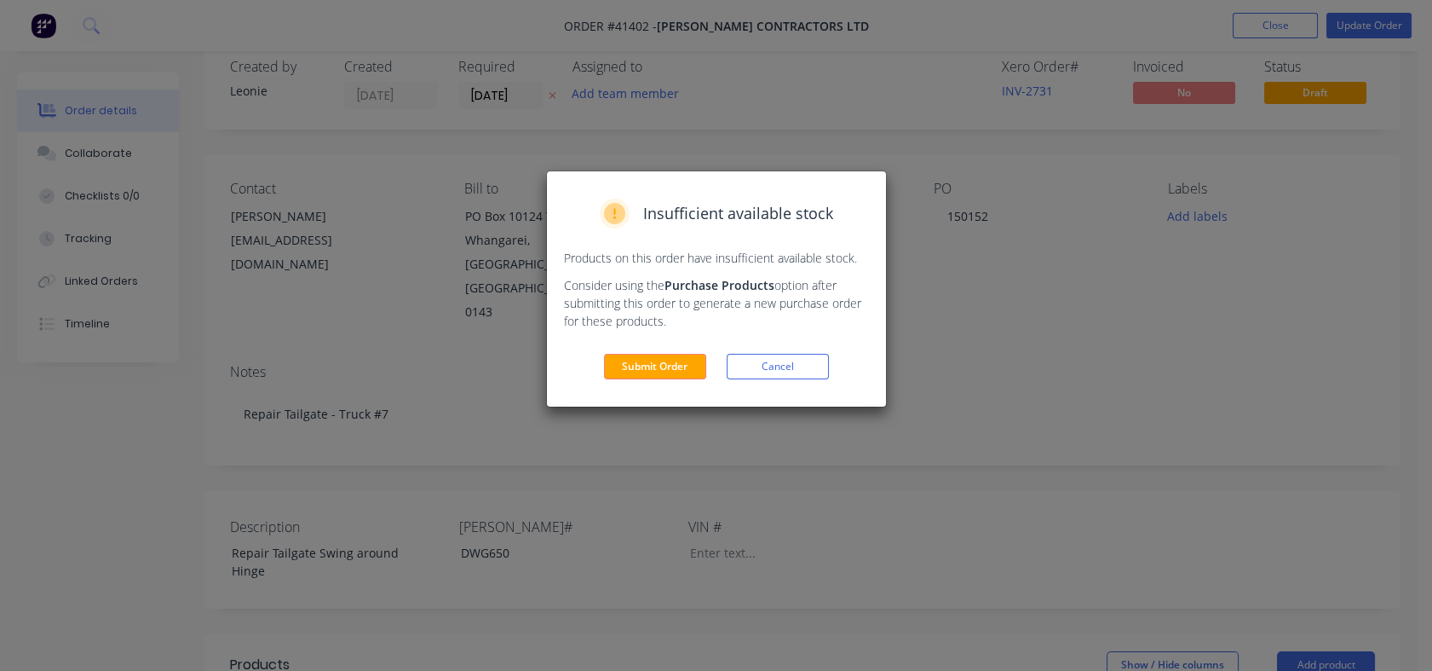
click at [818, 320] on p "Consider using the Purchase Products option after submitting this order to gene…" at bounding box center [716, 303] width 305 height 54
click at [660, 366] on button "Submit Order" at bounding box center [655, 367] width 102 height 26
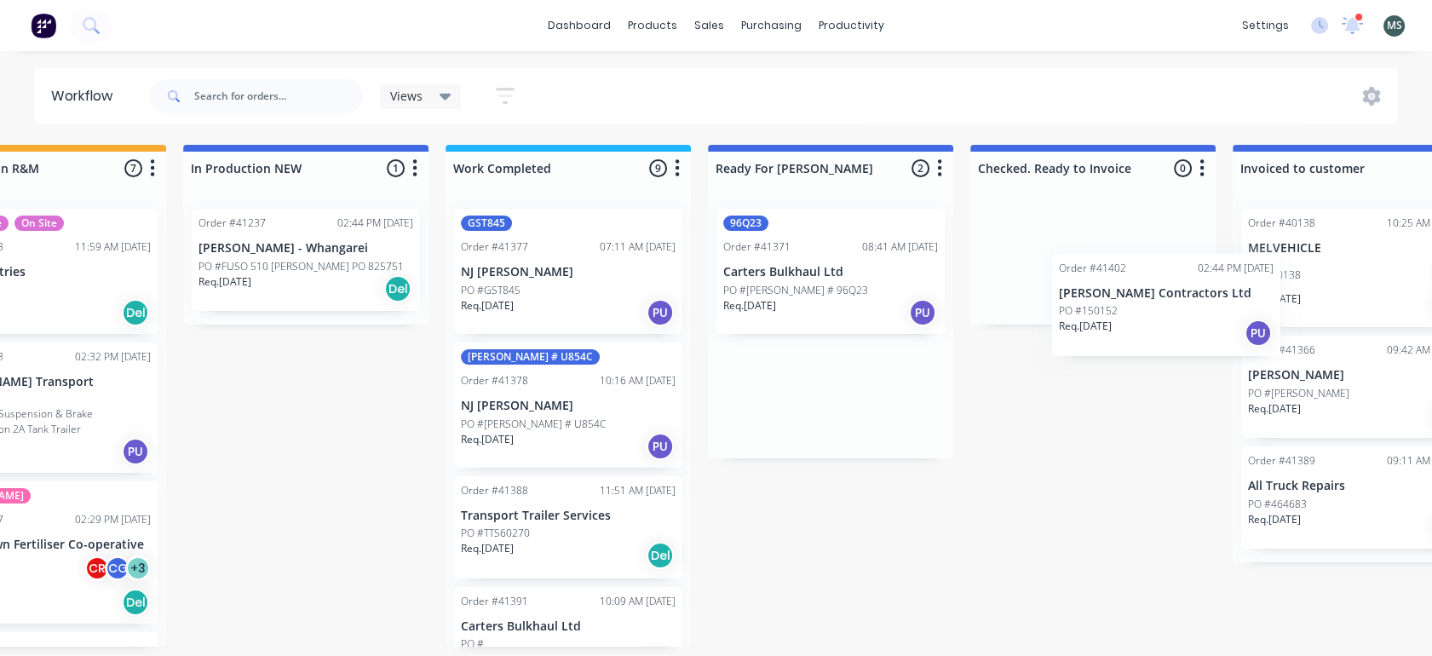
scroll to position [0, 642]
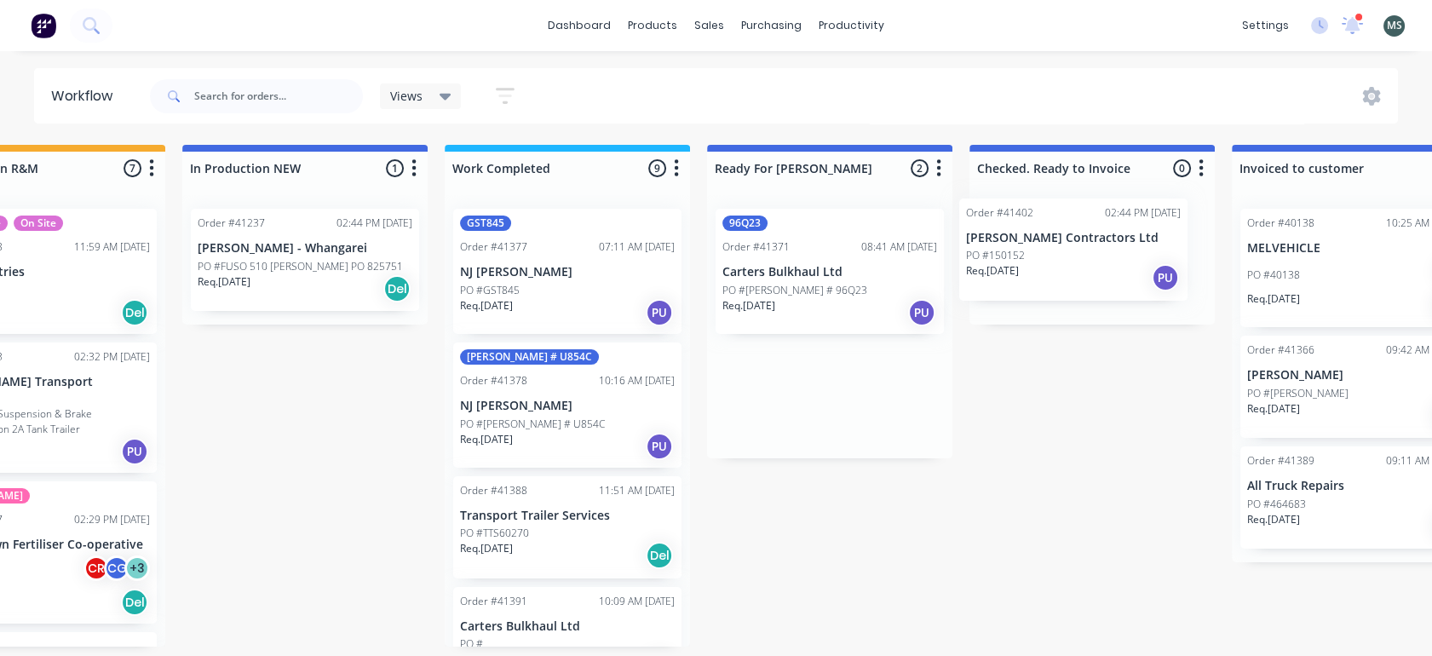
drag, startPoint x: 994, startPoint y: 403, endPoint x: 1085, endPoint y: 266, distance: 164.2
click at [1085, 266] on div "Submitted 15 Status colour #273444 hex #273444 Save Cancel Summaries Total orde…" at bounding box center [767, 396] width 2842 height 502
click at [825, 285] on div "PO #[PERSON_NAME] # 96Q23" at bounding box center [830, 290] width 215 height 15
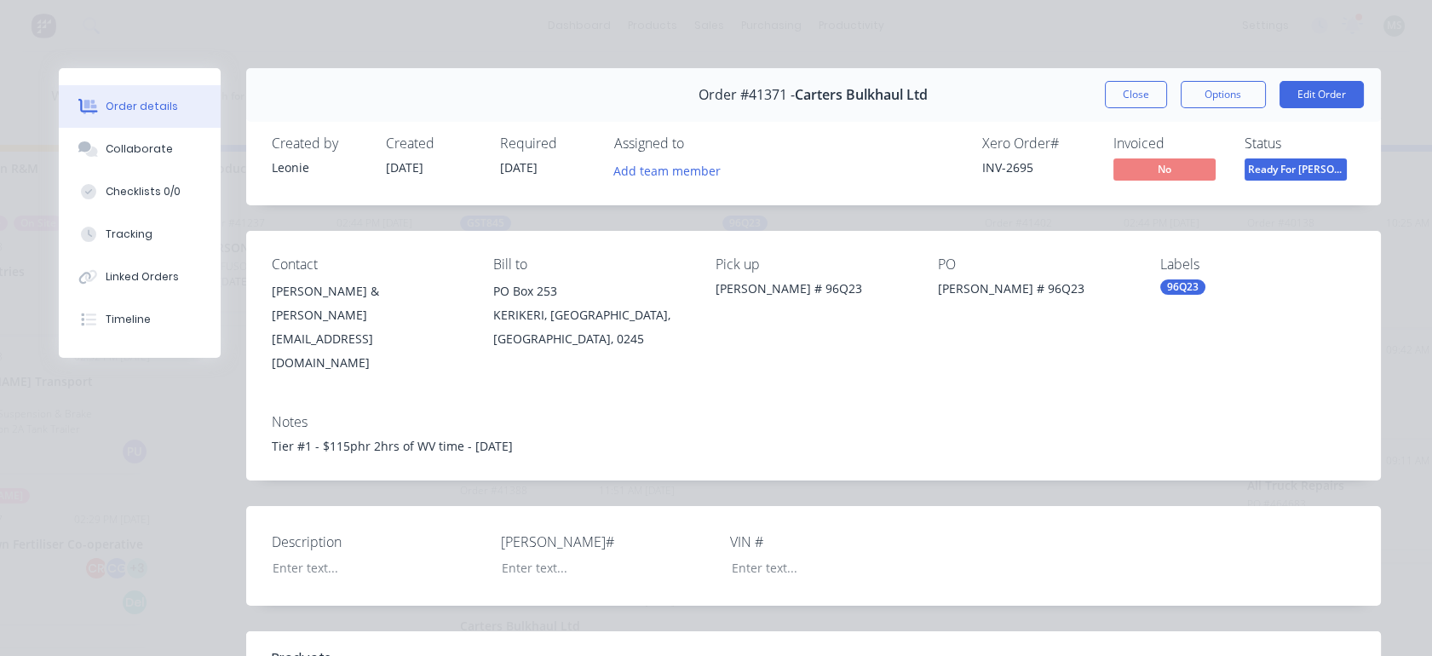
click at [1299, 97] on button "Edit Order" at bounding box center [1322, 94] width 84 height 27
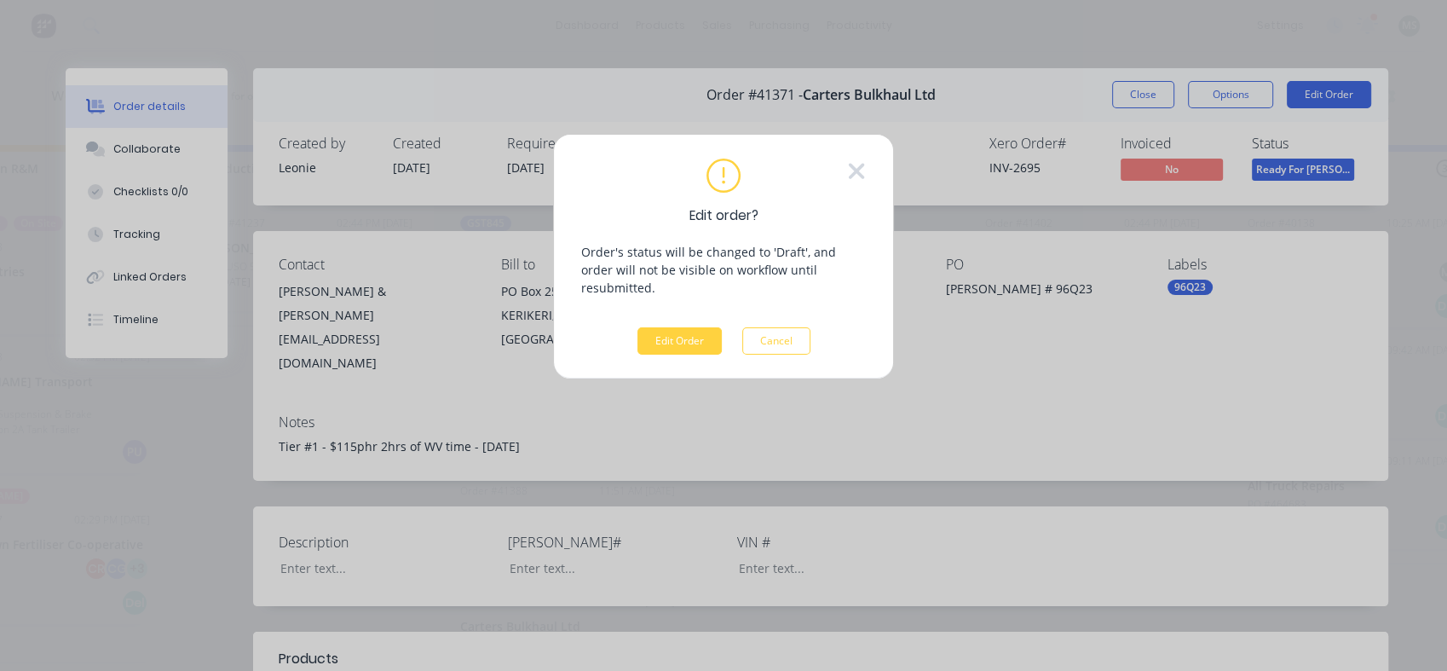
click at [675, 331] on button "Edit Order" at bounding box center [679, 340] width 84 height 27
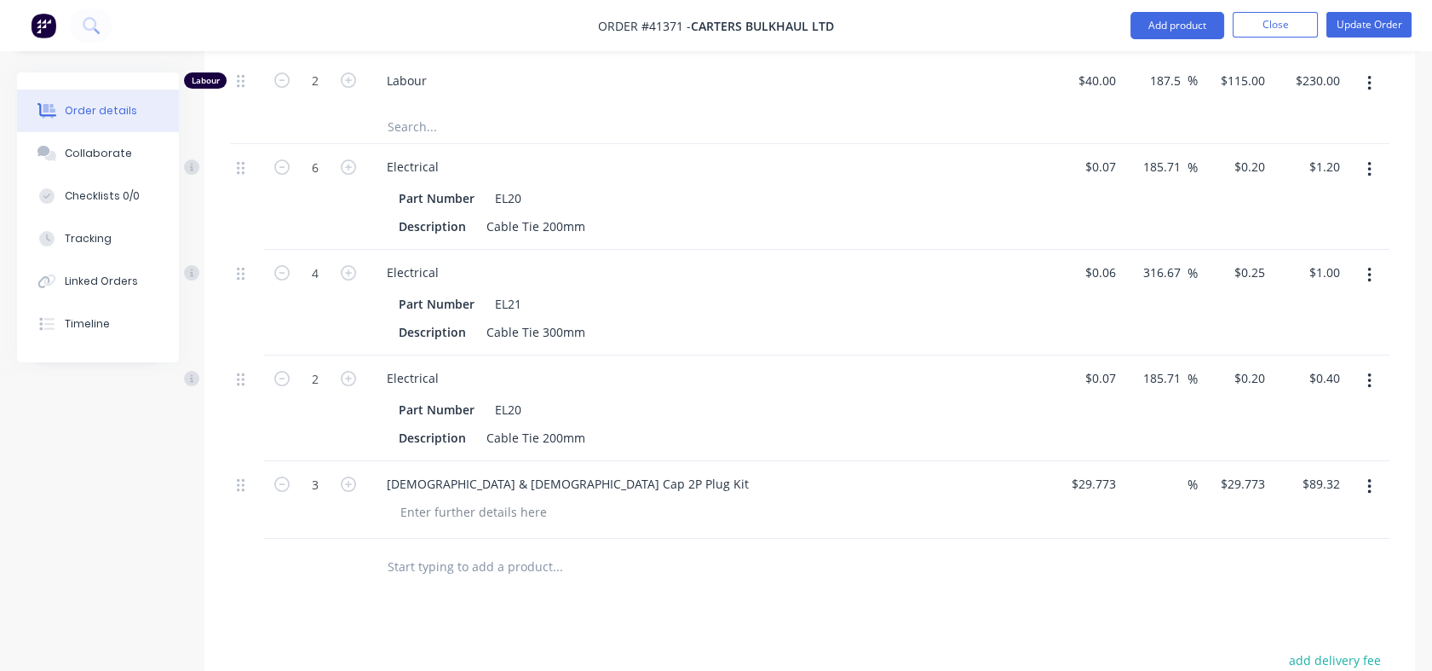
scroll to position [965, 0]
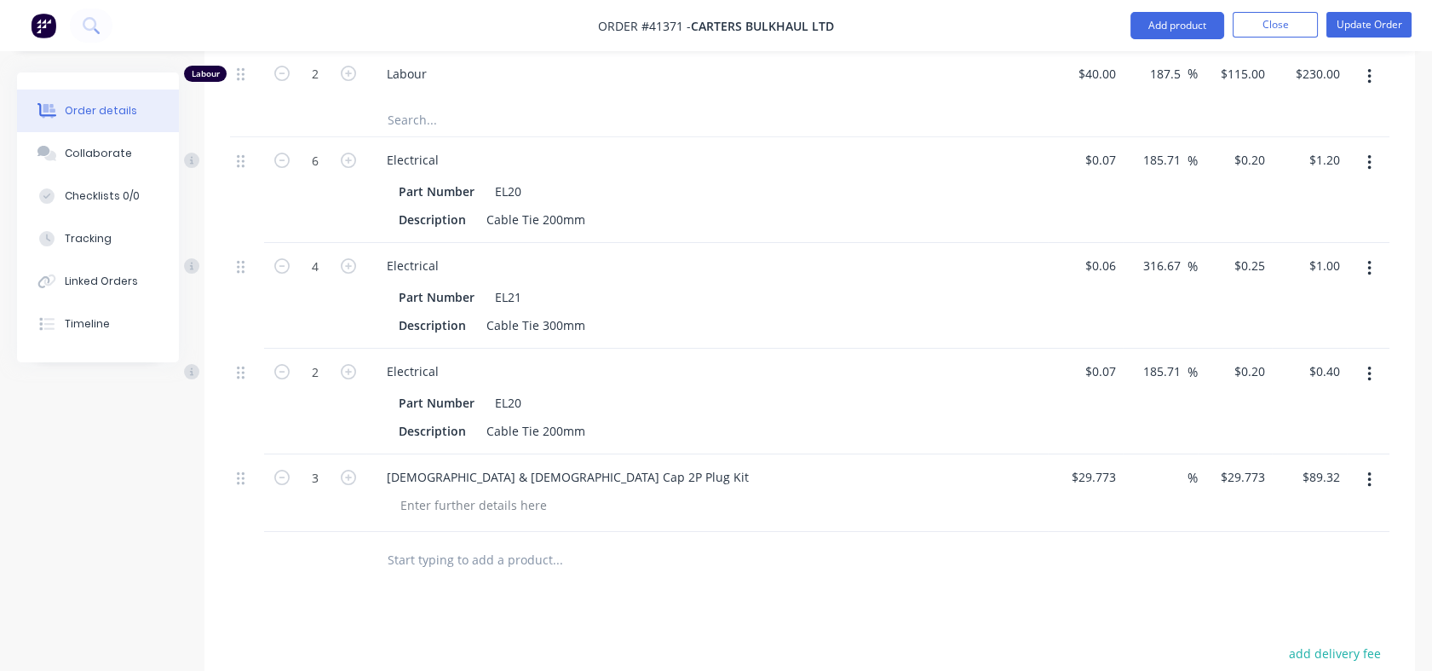
click at [1163, 464] on div "%" at bounding box center [1179, 476] width 37 height 25
type input "30"
type input "$38.7049"
type input "$116.11"
click at [1152, 532] on div at bounding box center [810, 559] width 1160 height 55
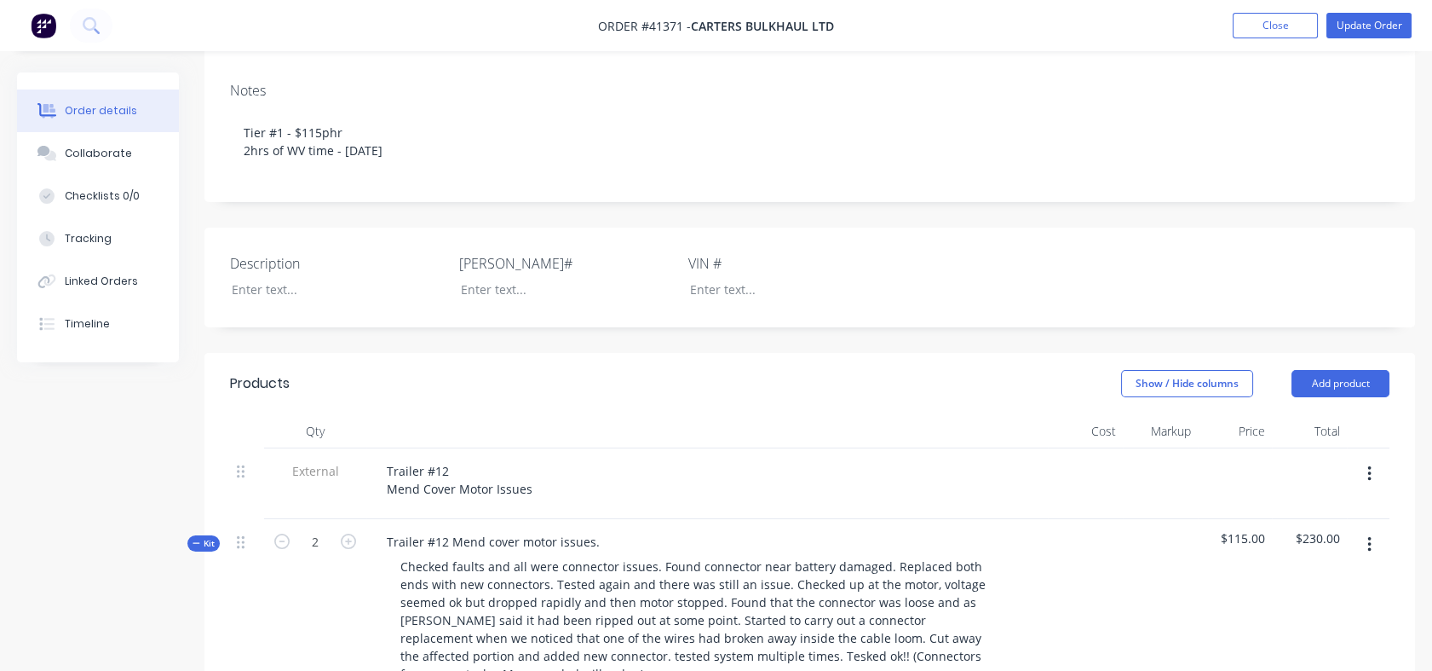
scroll to position [290, 0]
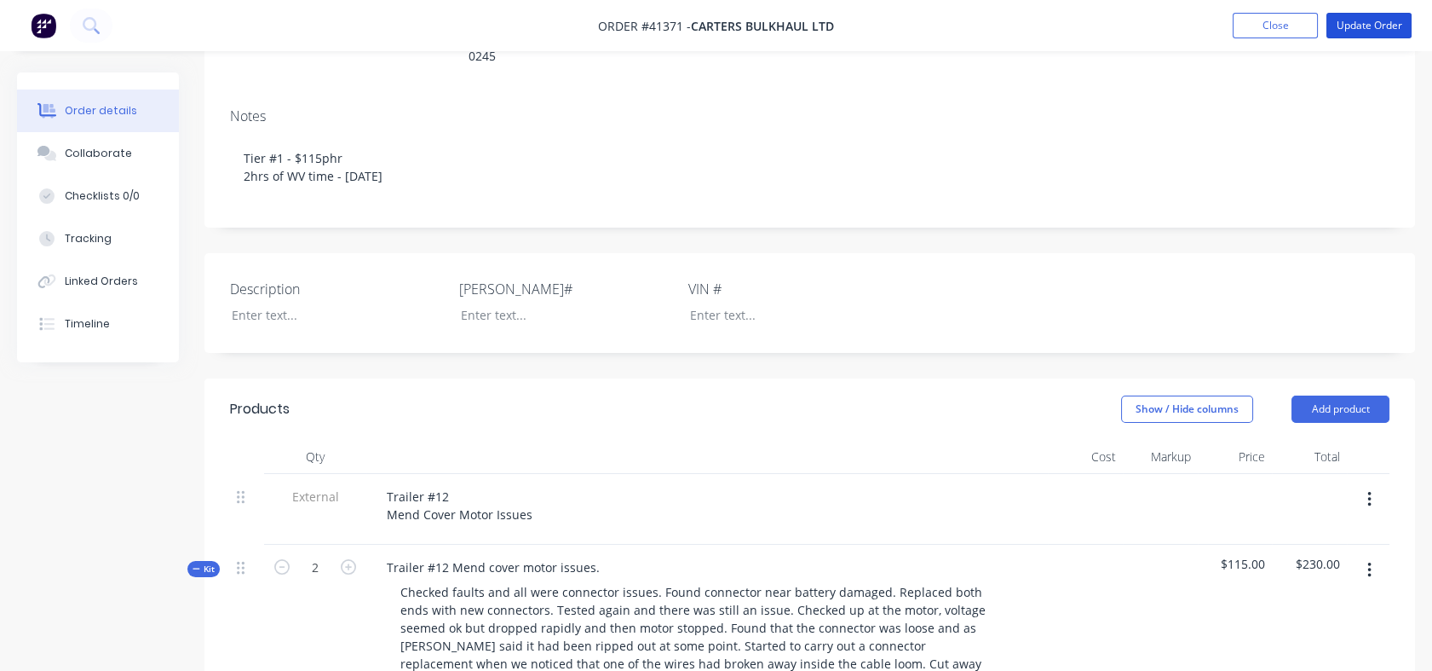
click at [1379, 34] on button "Update Order" at bounding box center [1369, 26] width 85 height 26
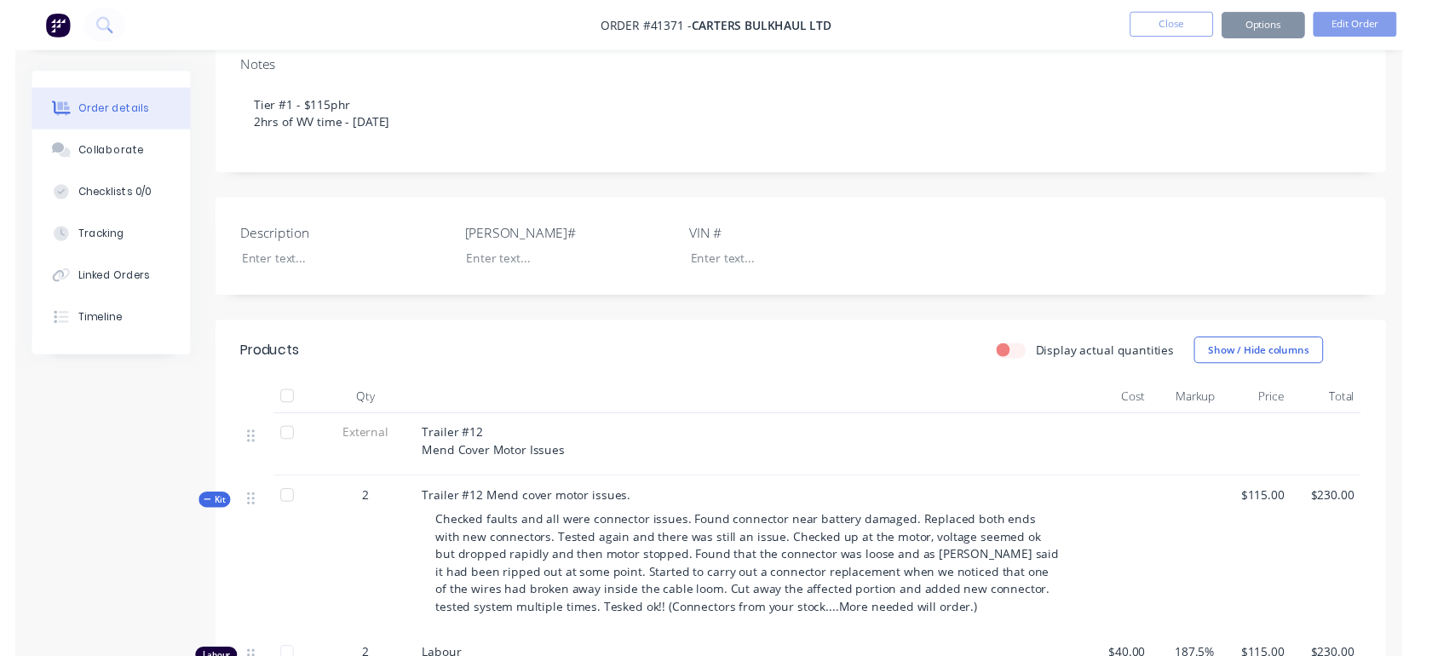
scroll to position [0, 0]
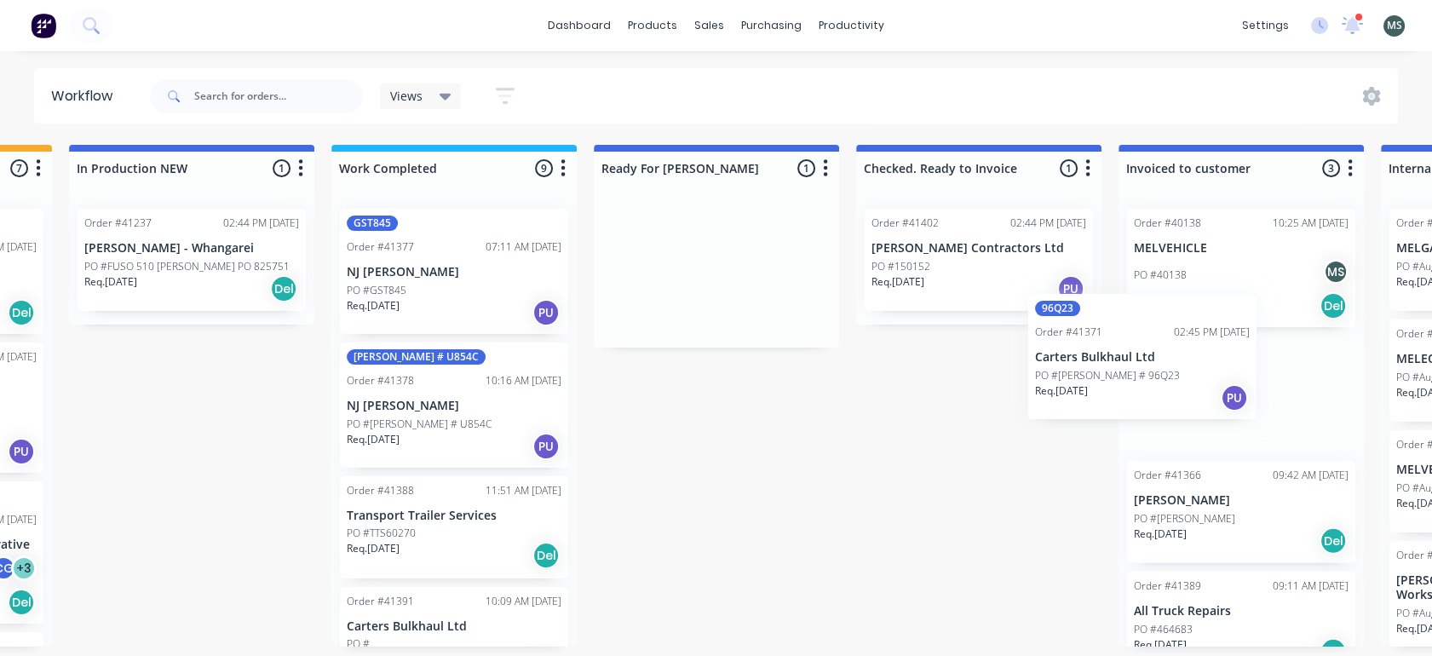
scroll to position [0, 759]
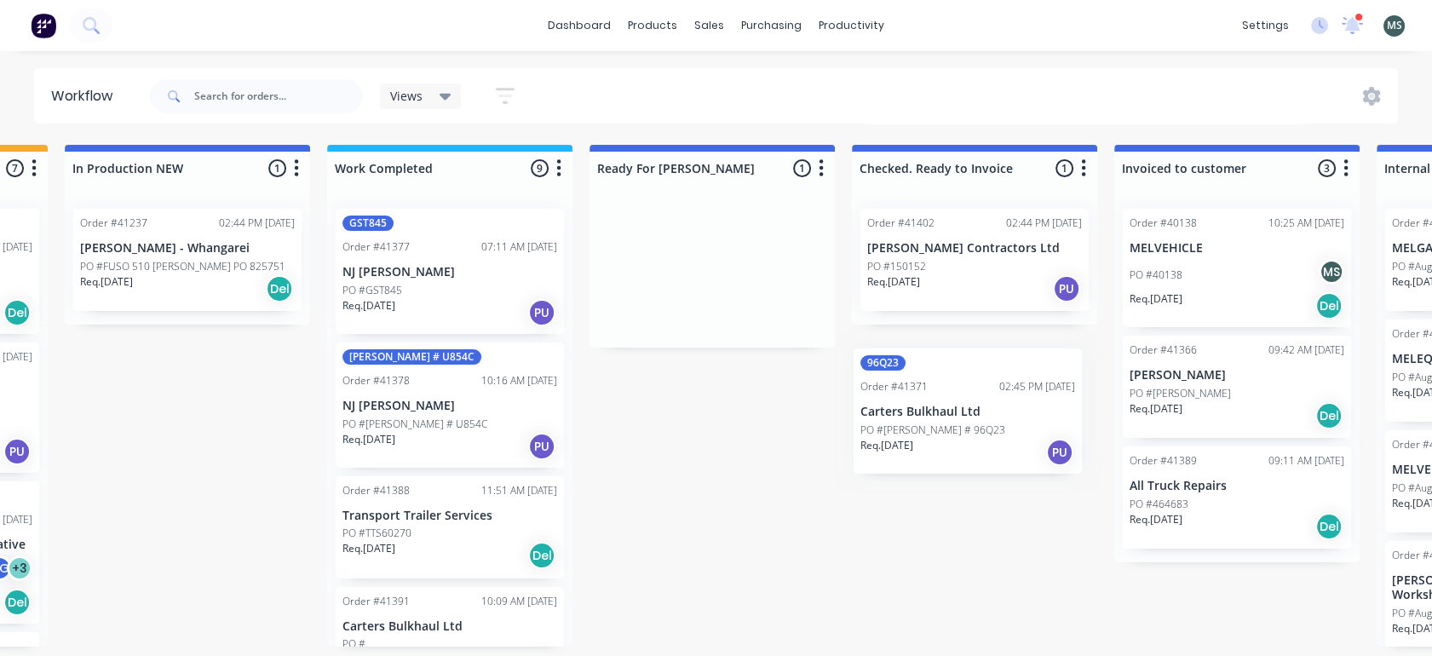
drag, startPoint x: 1095, startPoint y: 304, endPoint x: 917, endPoint y: 450, distance: 230.1
click at [917, 450] on div "Submitted 15 Status colour #273444 hex #273444 Save Cancel Summaries Total orde…" at bounding box center [649, 396] width 2842 height 502
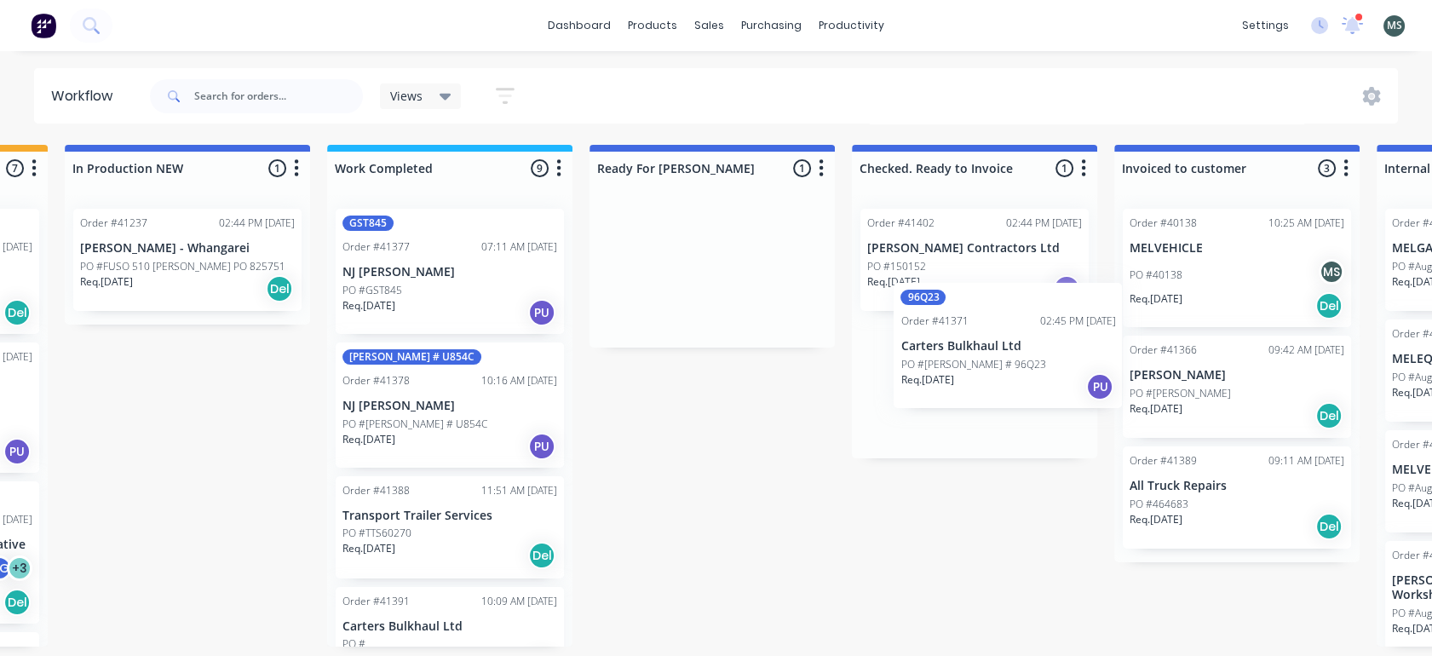
drag, startPoint x: 631, startPoint y: 296, endPoint x: 929, endPoint y: 377, distance: 308.2
click at [929, 377] on div "Submitted 15 Status colour #273444 hex #273444 Save Cancel Summaries Total orde…" at bounding box center [649, 396] width 2842 height 502
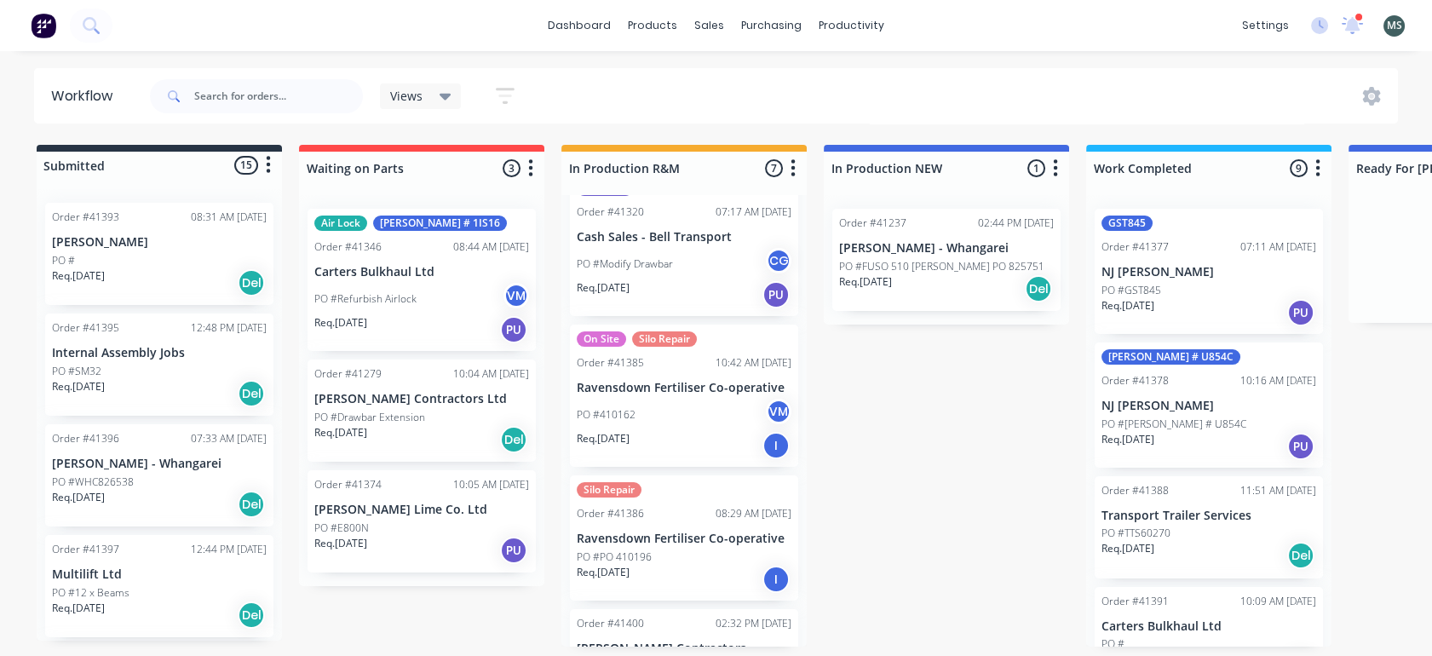
scroll to position [450, 0]
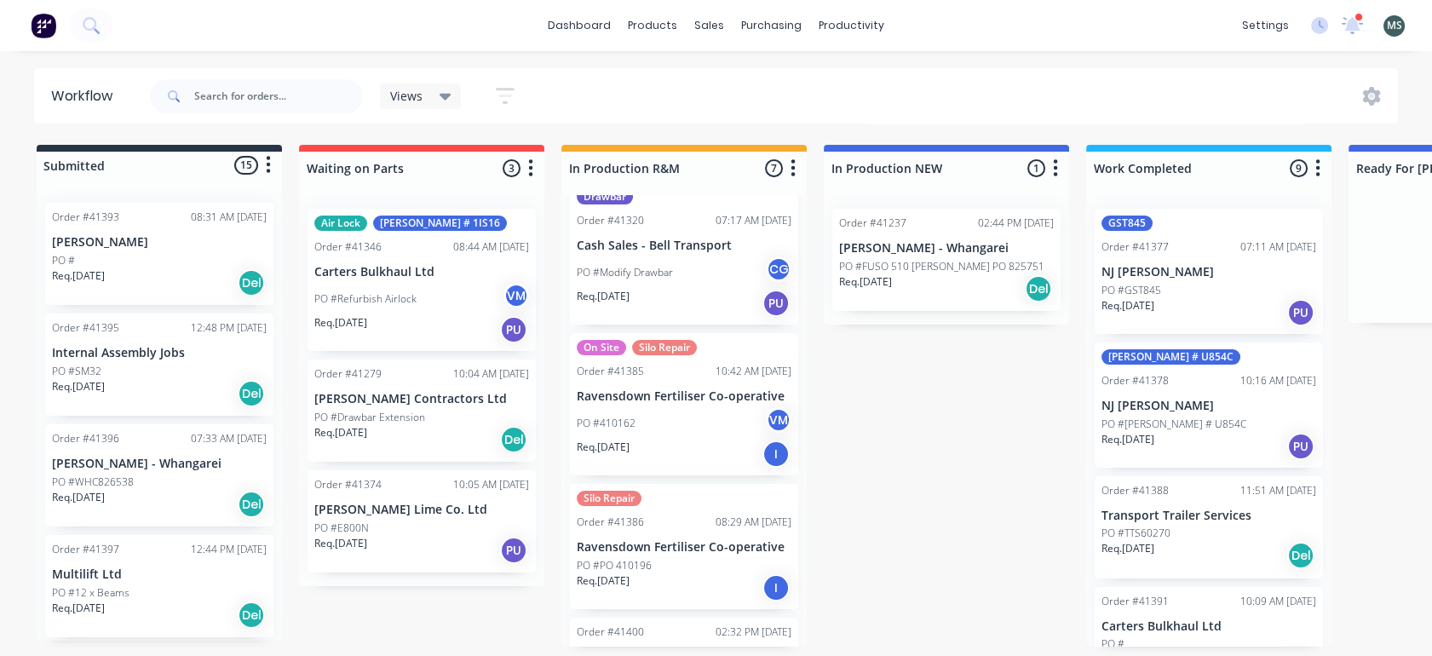
click at [649, 540] on p "Ravensdown Fertiliser Co-operative" at bounding box center [684, 547] width 215 height 14
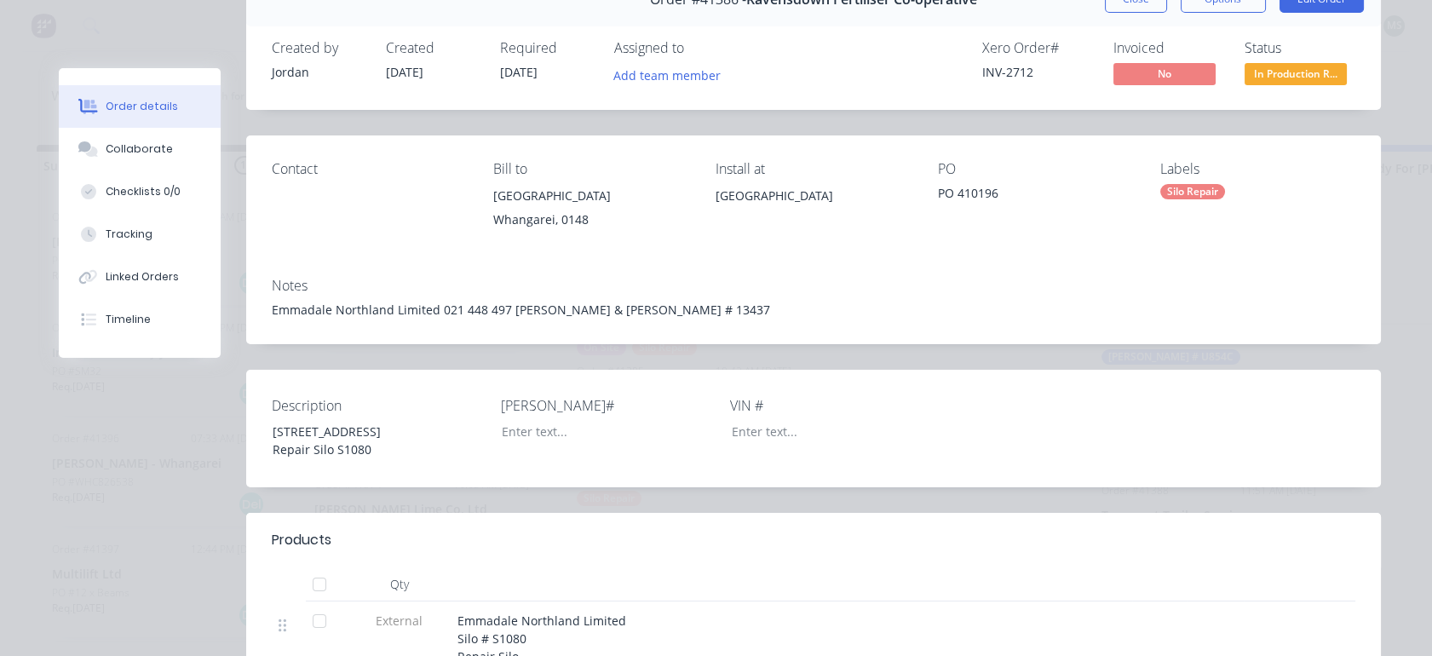
scroll to position [0, 0]
